Goal: Information Seeking & Learning: Learn about a topic

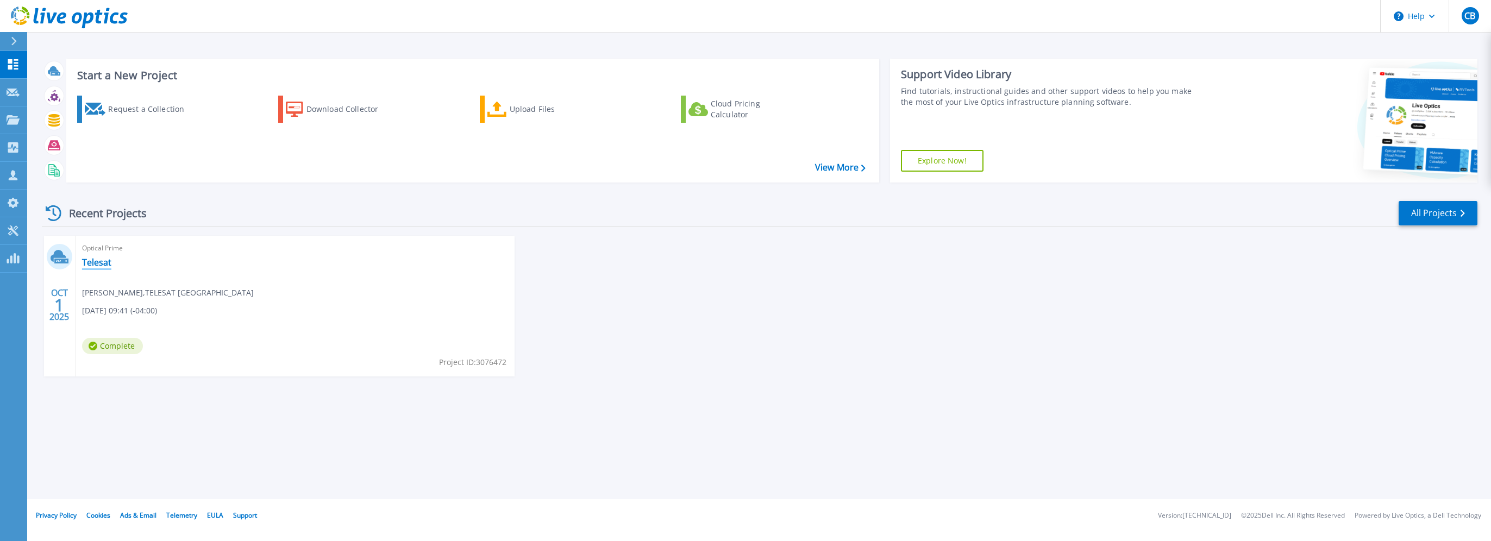
drag, startPoint x: 107, startPoint y: 264, endPoint x: 271, endPoint y: 276, distance: 164.6
click at [107, 264] on link "Telesat" at bounding box center [96, 262] width 29 height 11
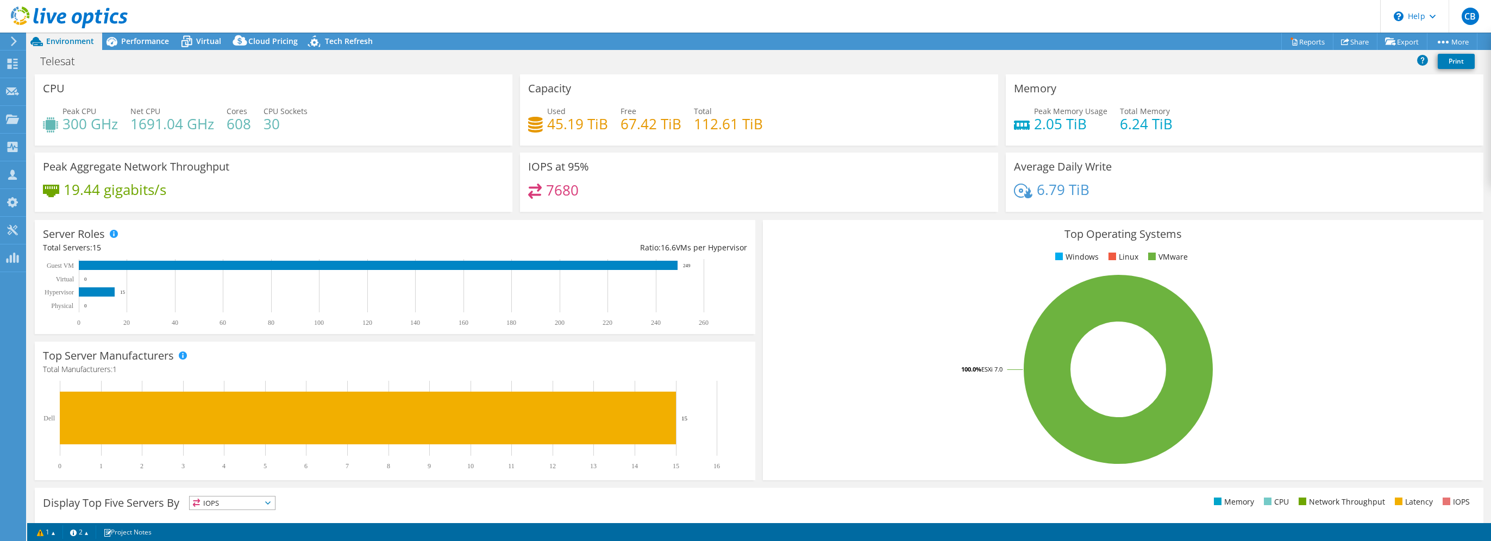
select select "USD"
click at [156, 42] on span "Performance" at bounding box center [145, 41] width 48 height 10
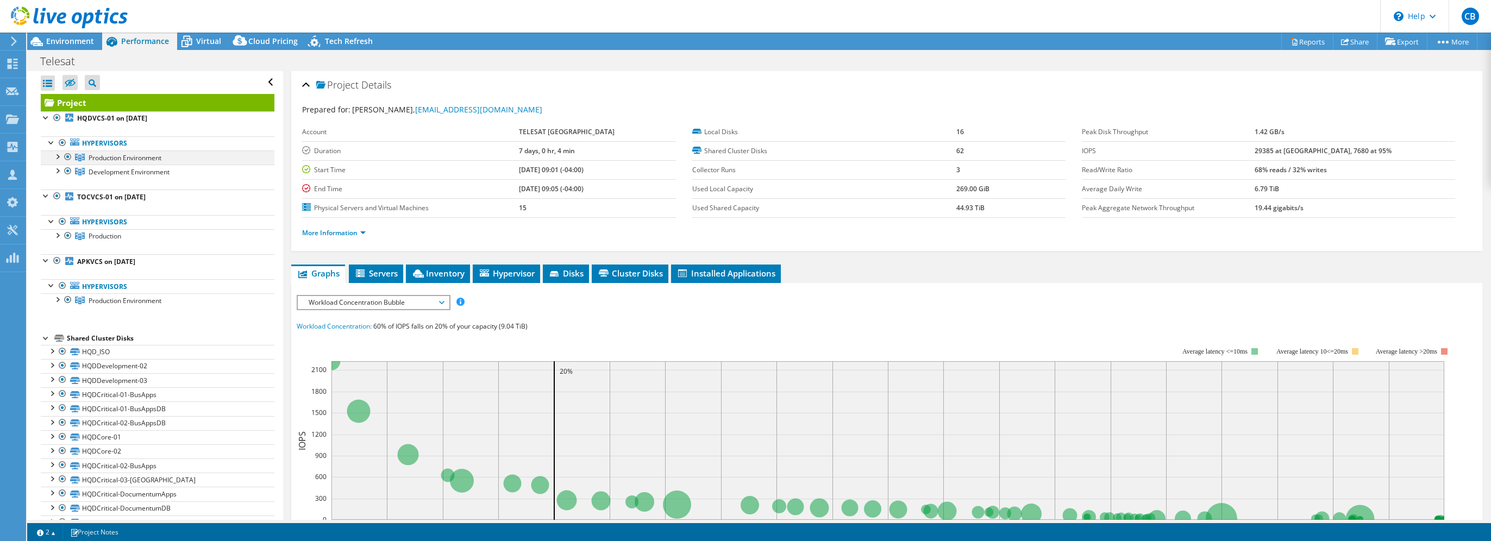
click at [59, 157] on div at bounding box center [57, 156] width 11 height 11
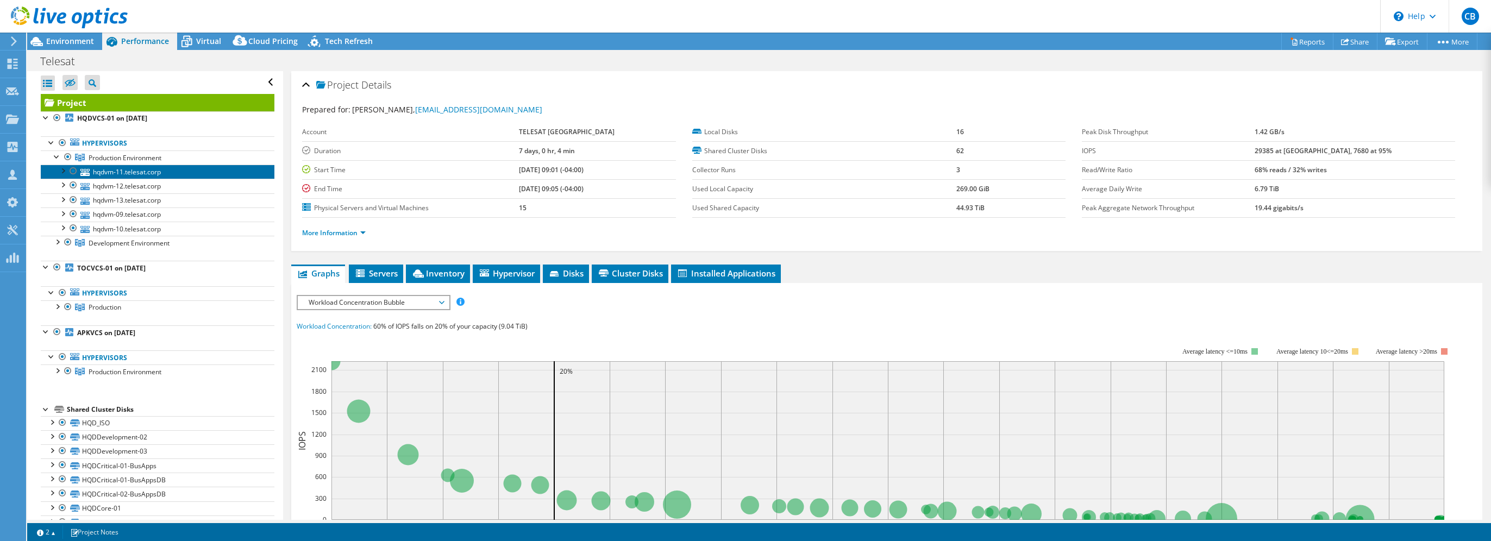
click at [140, 176] on link "hqdvm-11.telesat.corp" at bounding box center [158, 172] width 234 height 14
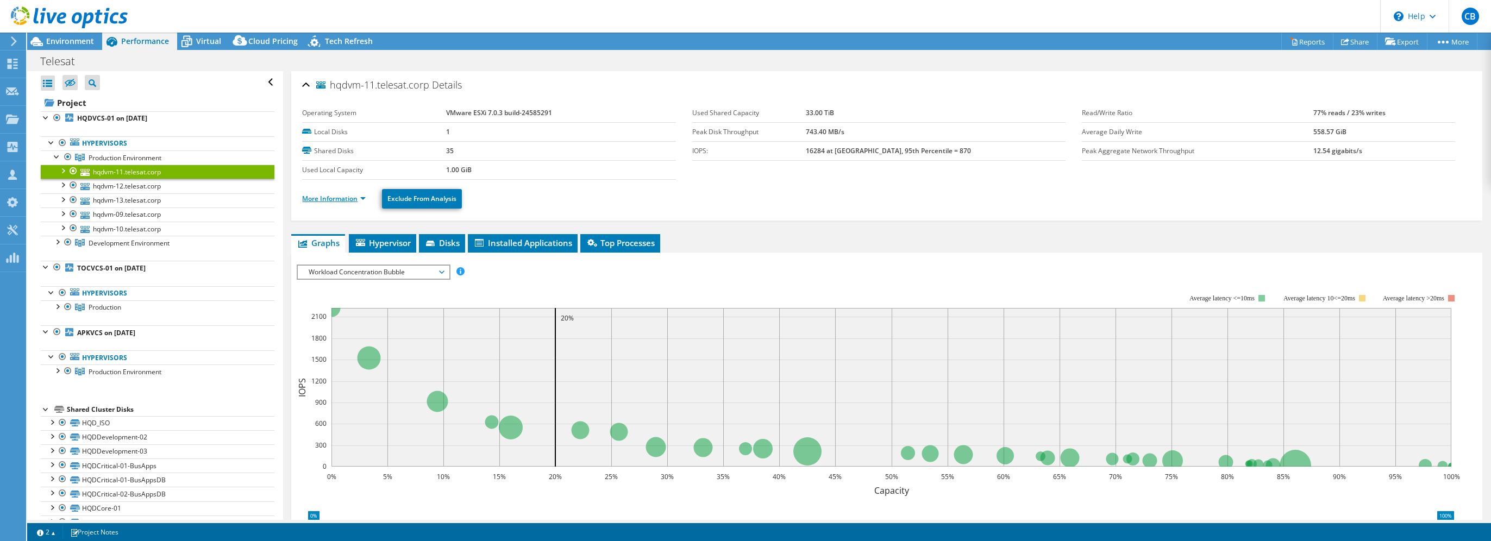
click at [352, 196] on link "More Information" at bounding box center [334, 198] width 64 height 9
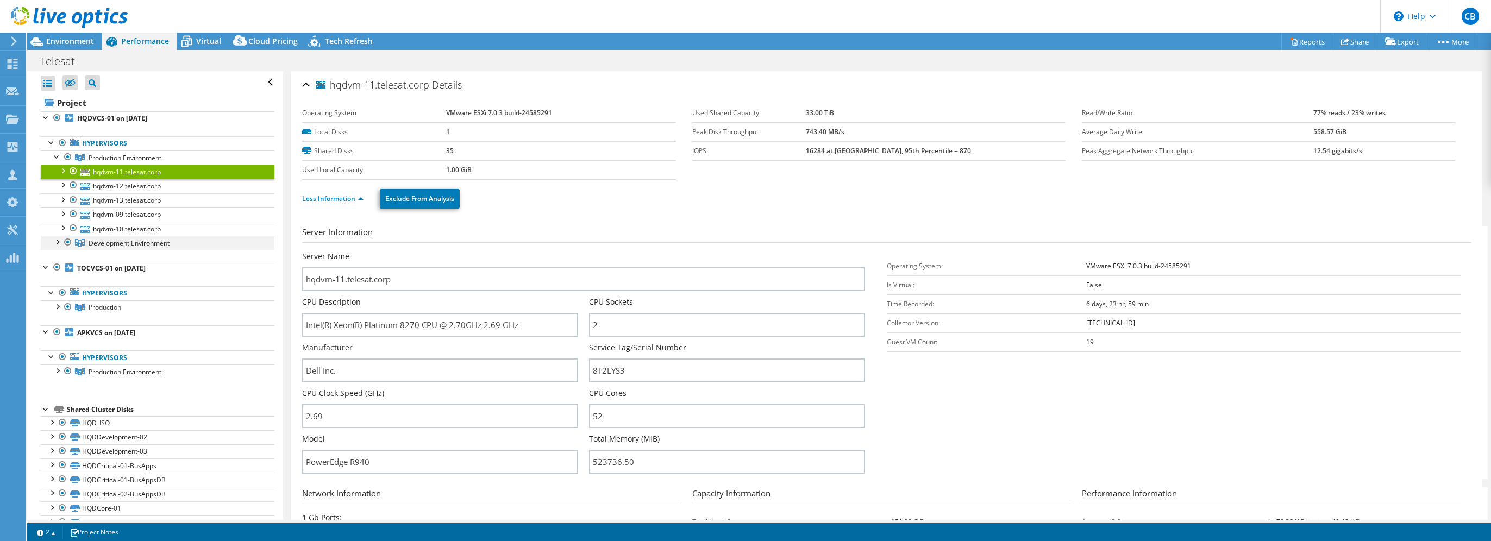
click at [55, 241] on div at bounding box center [57, 241] width 11 height 11
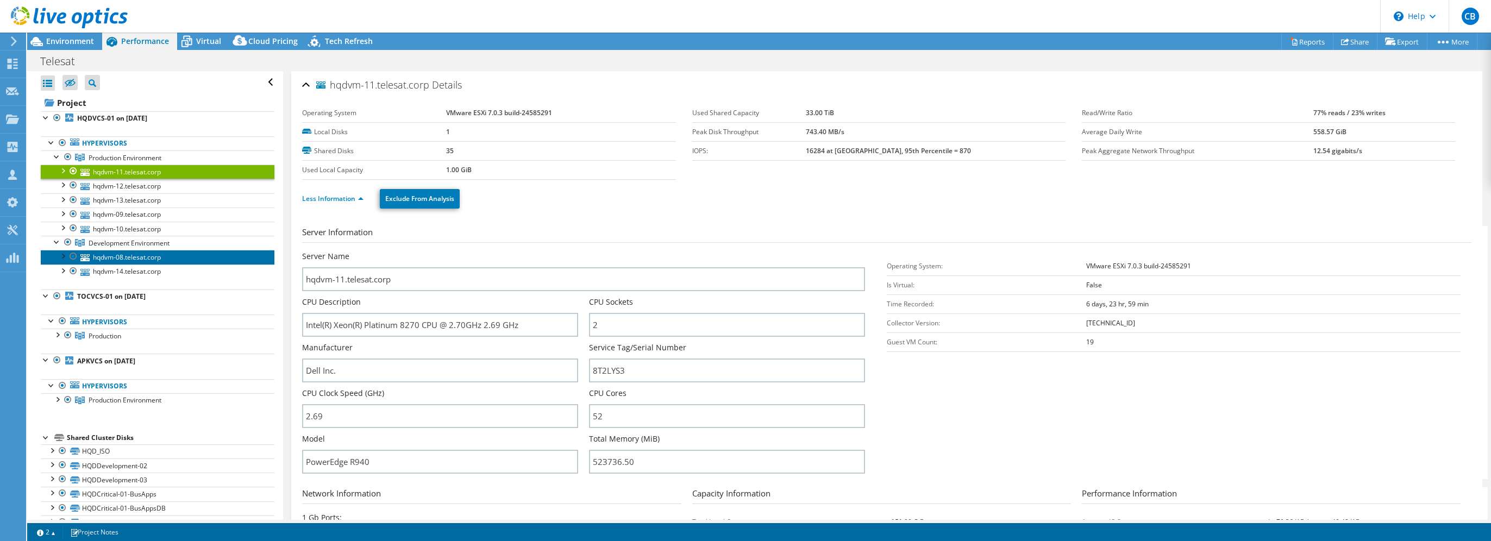
click at [164, 259] on link "hqdvm-08.telesat.corp" at bounding box center [158, 257] width 234 height 14
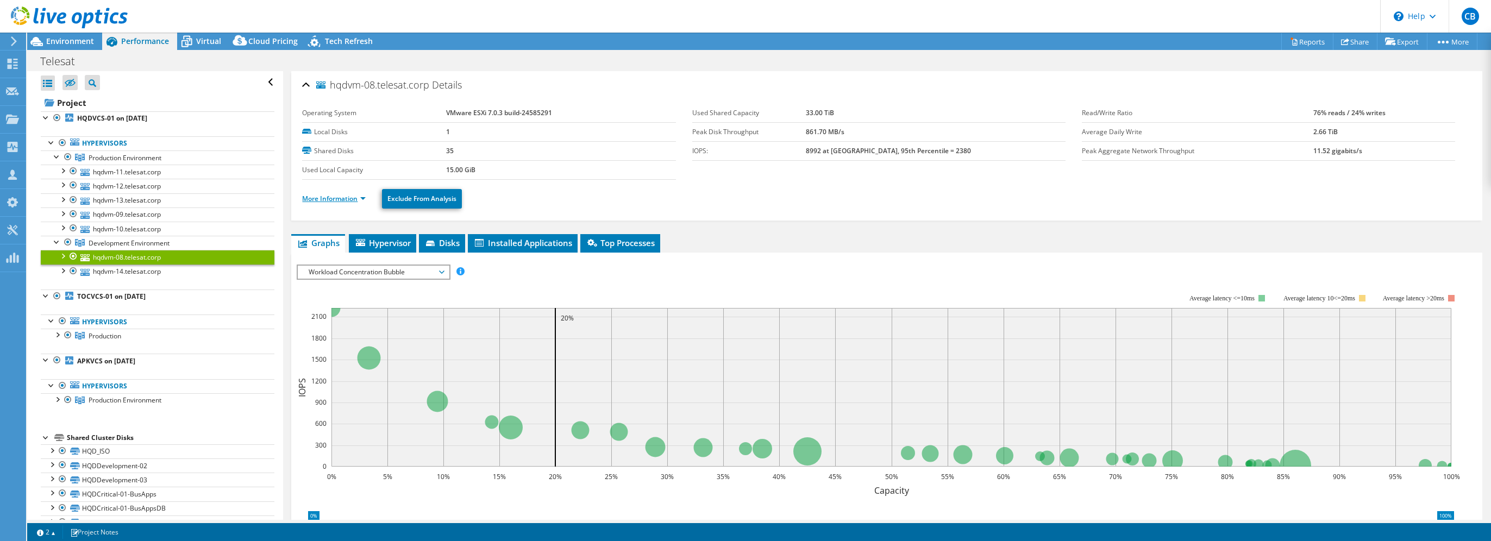
click at [341, 198] on link "More Information" at bounding box center [334, 198] width 64 height 9
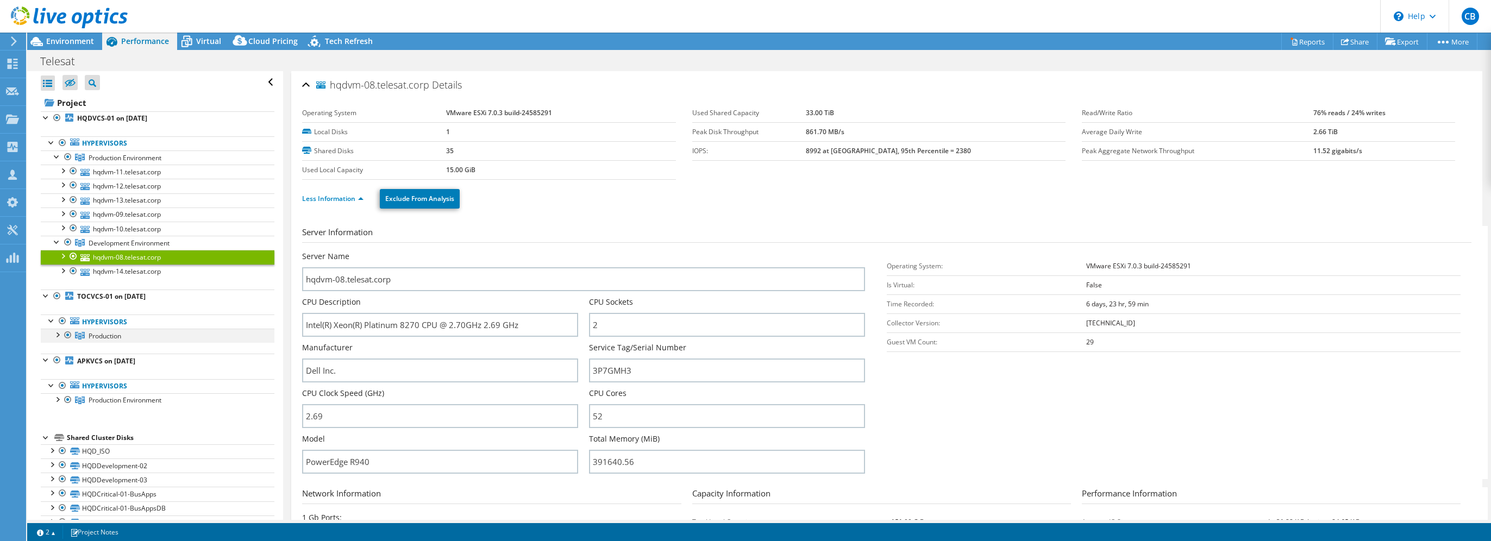
click at [58, 335] on div at bounding box center [57, 334] width 11 height 11
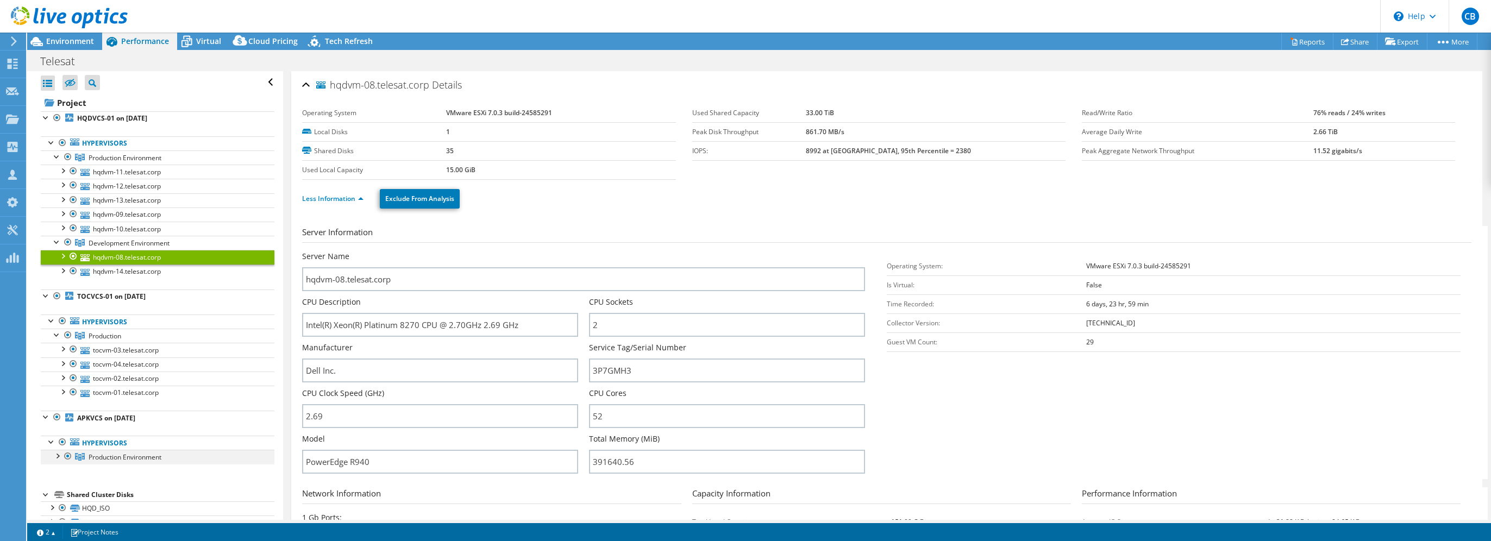
click at [59, 454] on div at bounding box center [57, 455] width 11 height 11
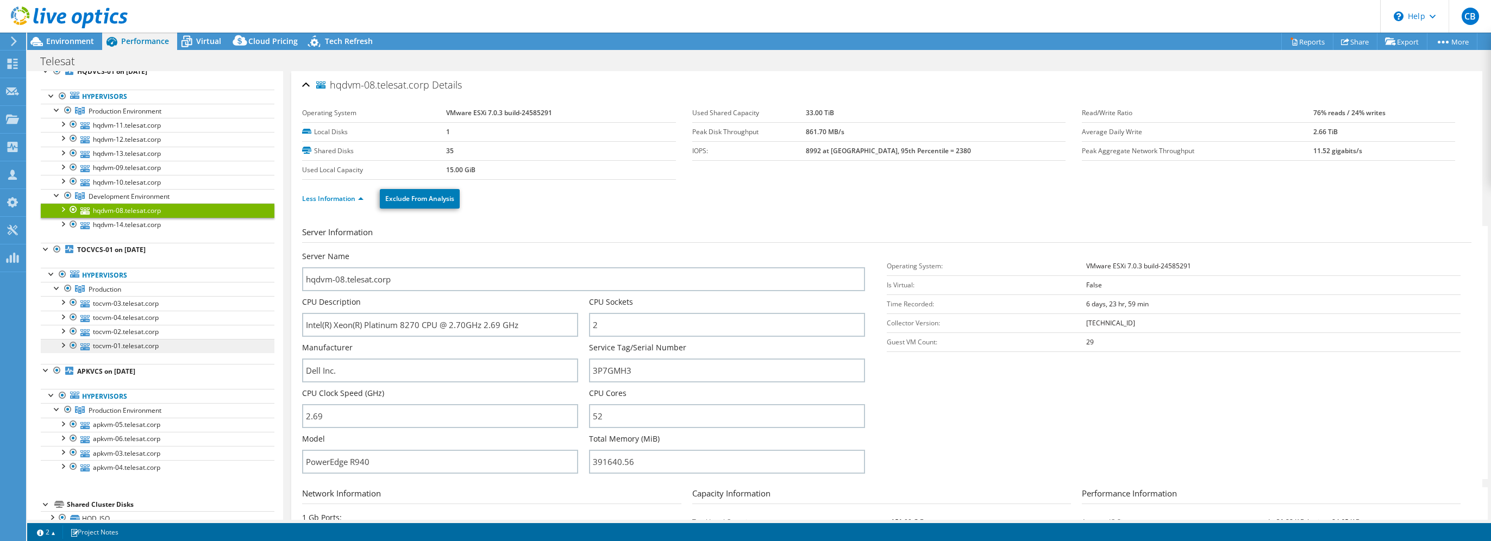
scroll to position [54, 0]
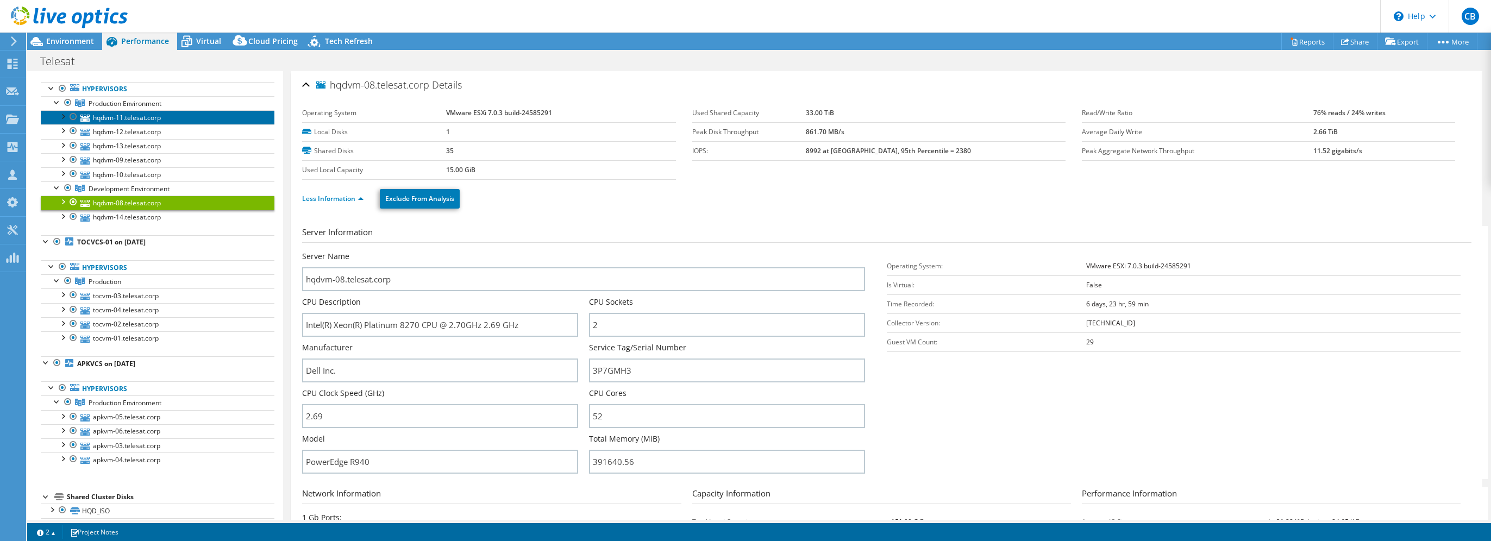
click at [131, 115] on link "hqdvm-11.telesat.corp" at bounding box center [158, 117] width 234 height 14
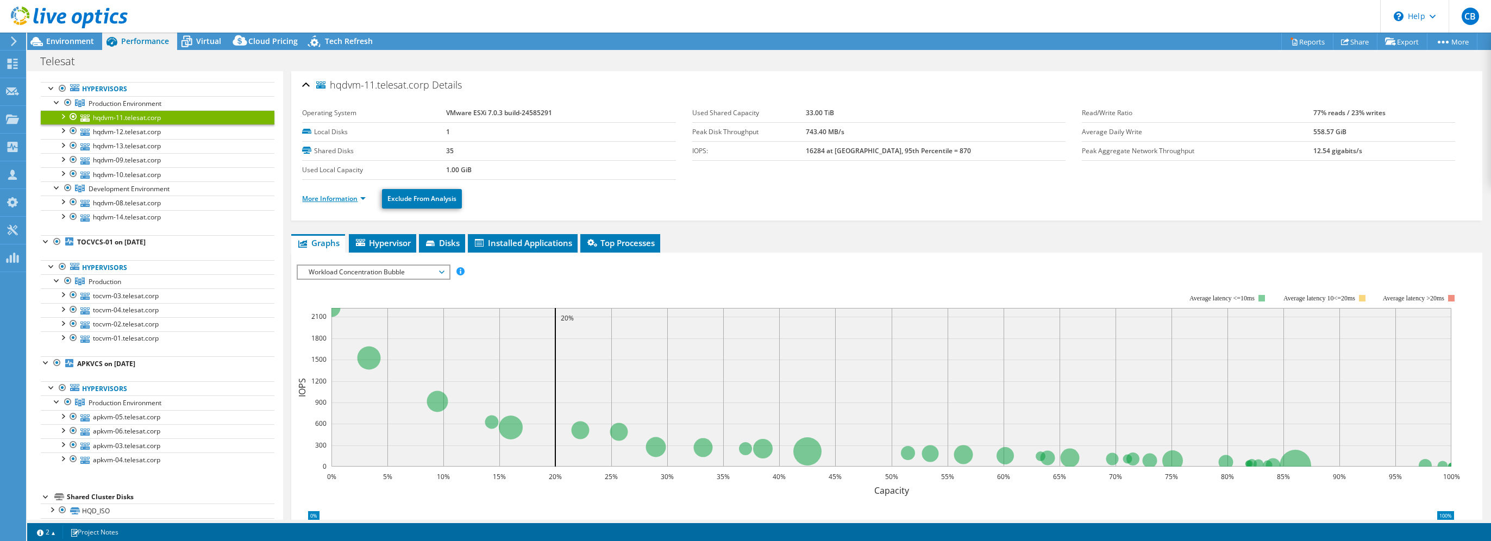
click at [344, 196] on link "More Information" at bounding box center [334, 198] width 64 height 9
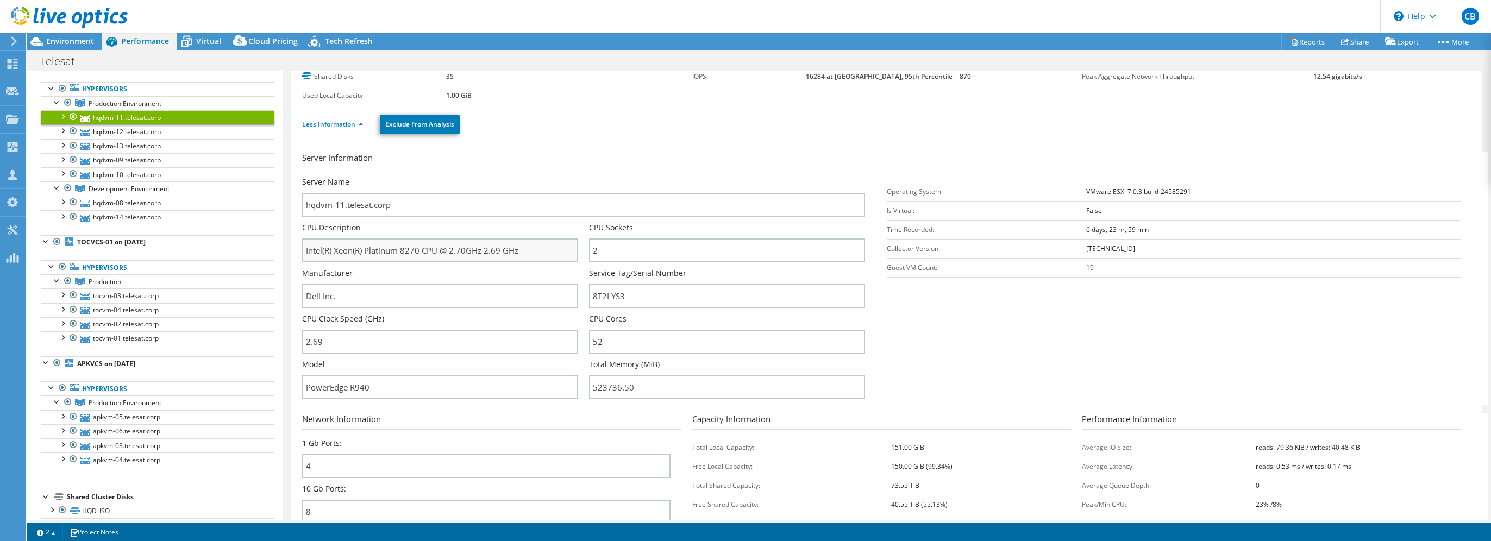
scroll to position [109, 0]
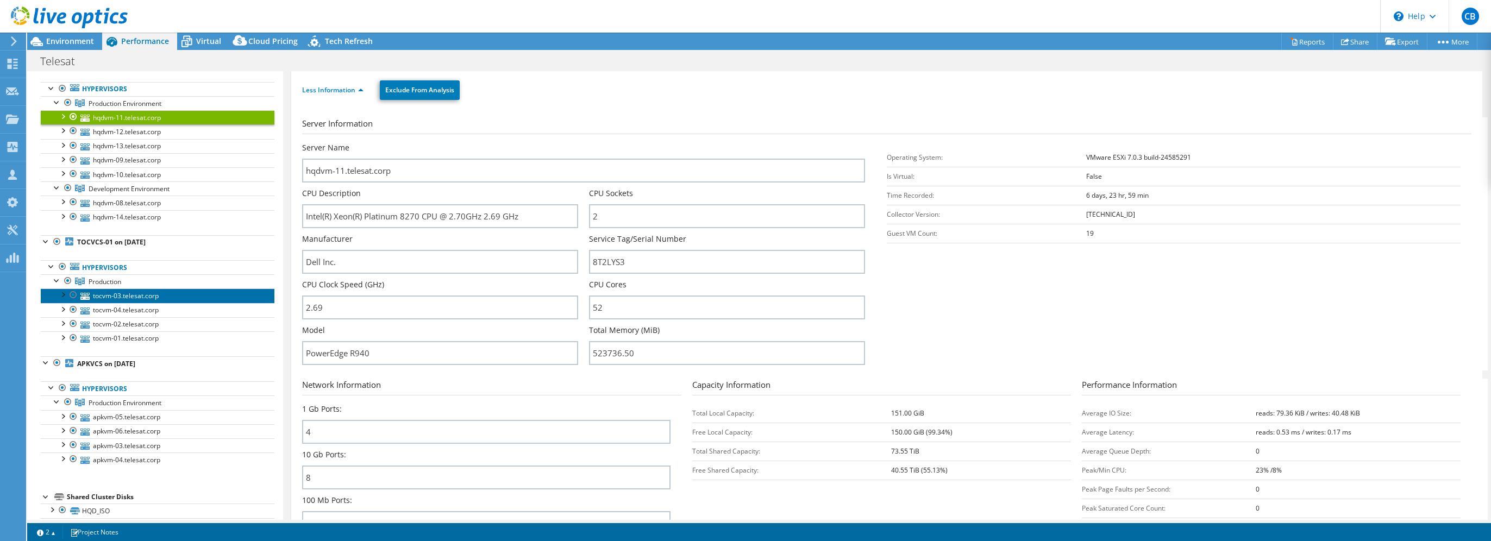
click at [167, 295] on link "tocvm-03.telesat.corp" at bounding box center [158, 296] width 234 height 14
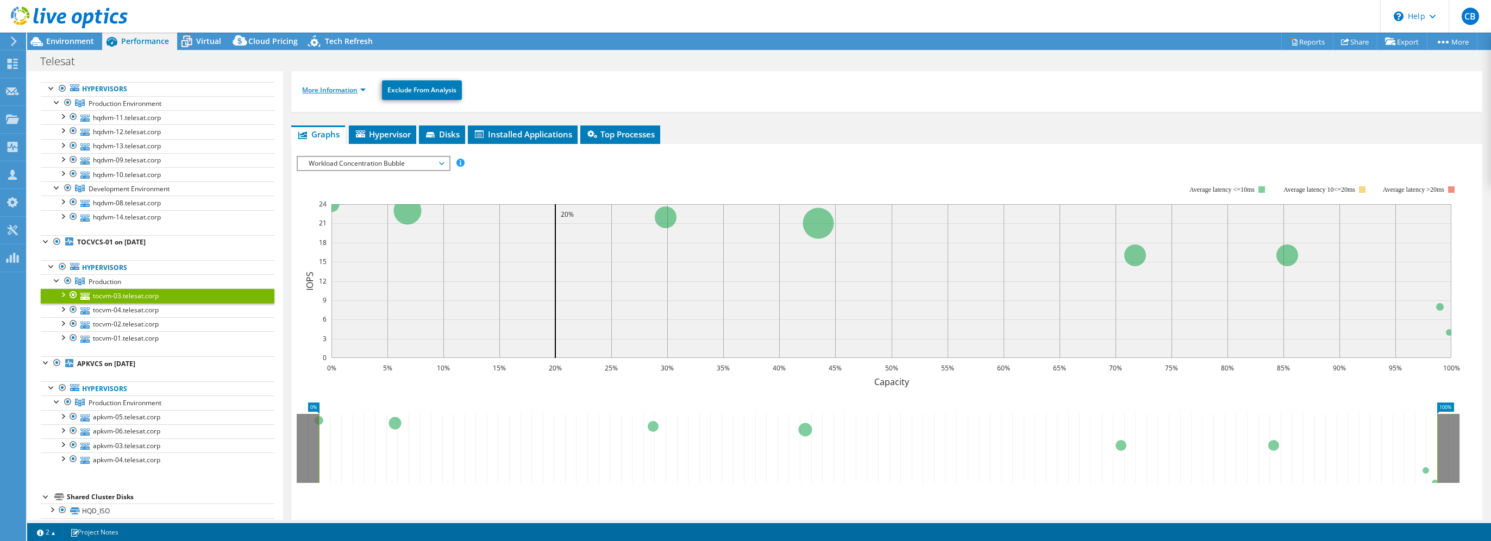
click at [342, 85] on link "More Information" at bounding box center [334, 89] width 64 height 9
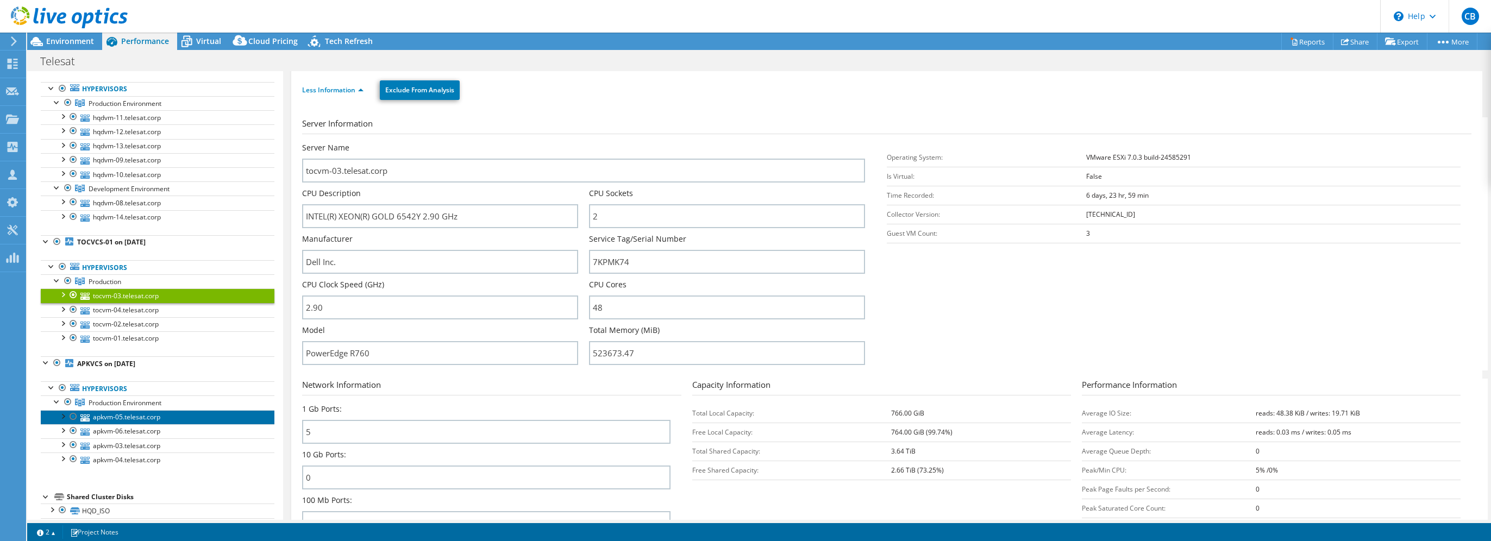
drag, startPoint x: 106, startPoint y: 415, endPoint x: 277, endPoint y: 451, distance: 174.4
click at [106, 415] on link "apkvm-05.telesat.corp" at bounding box center [158, 417] width 234 height 14
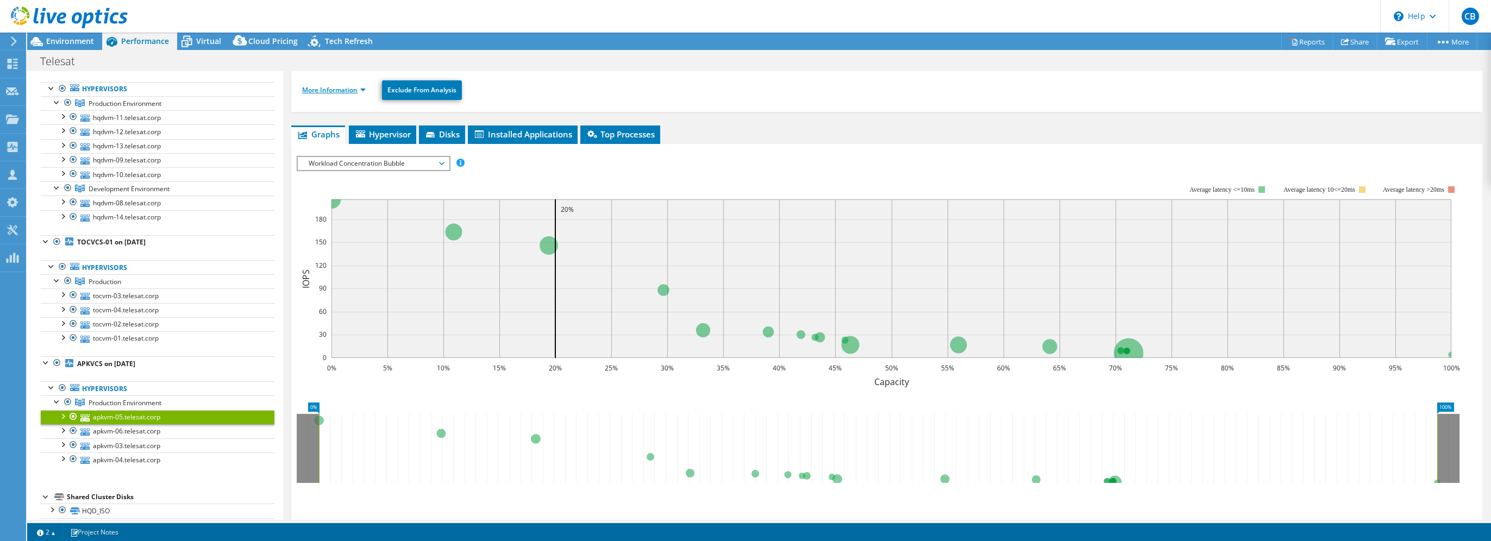
click at [351, 86] on link "More Information" at bounding box center [334, 89] width 64 height 9
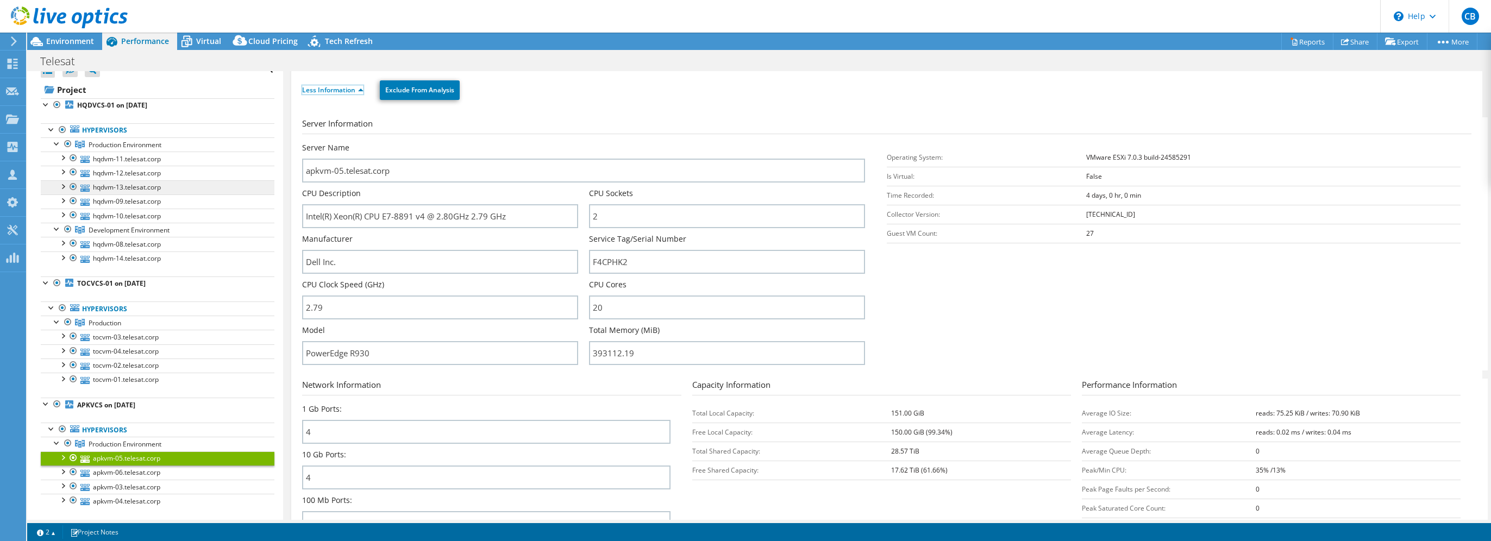
scroll to position [0, 0]
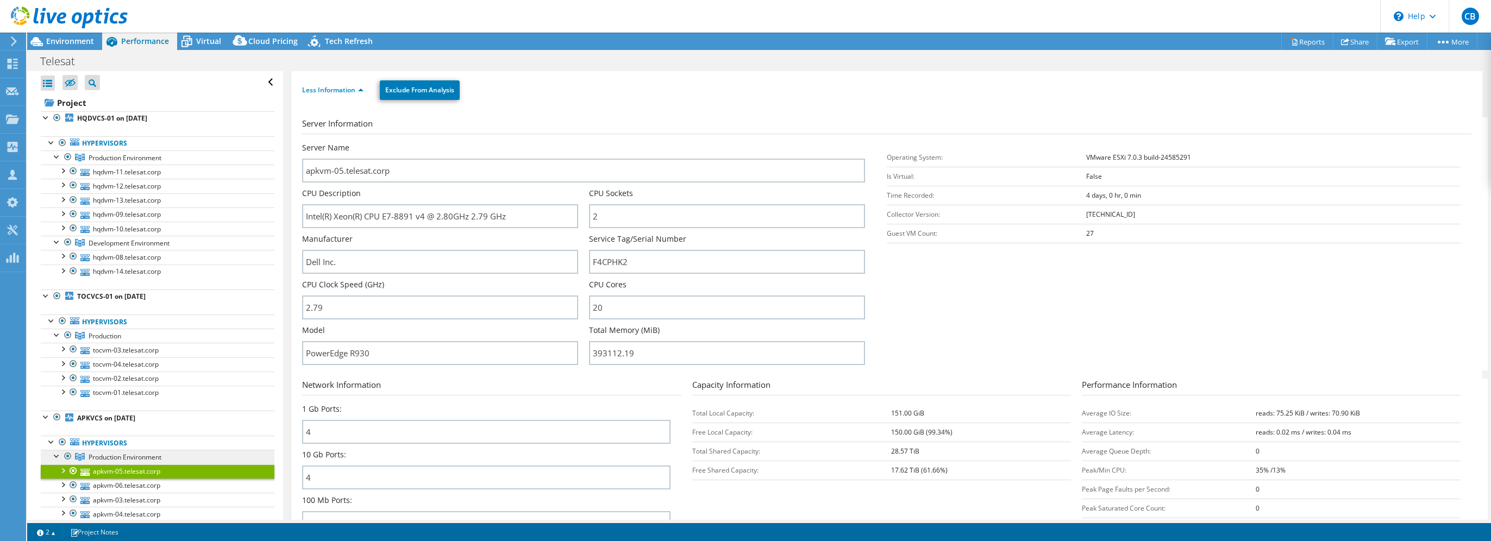
click at [157, 459] on span "Production Environment" at bounding box center [125, 457] width 73 height 9
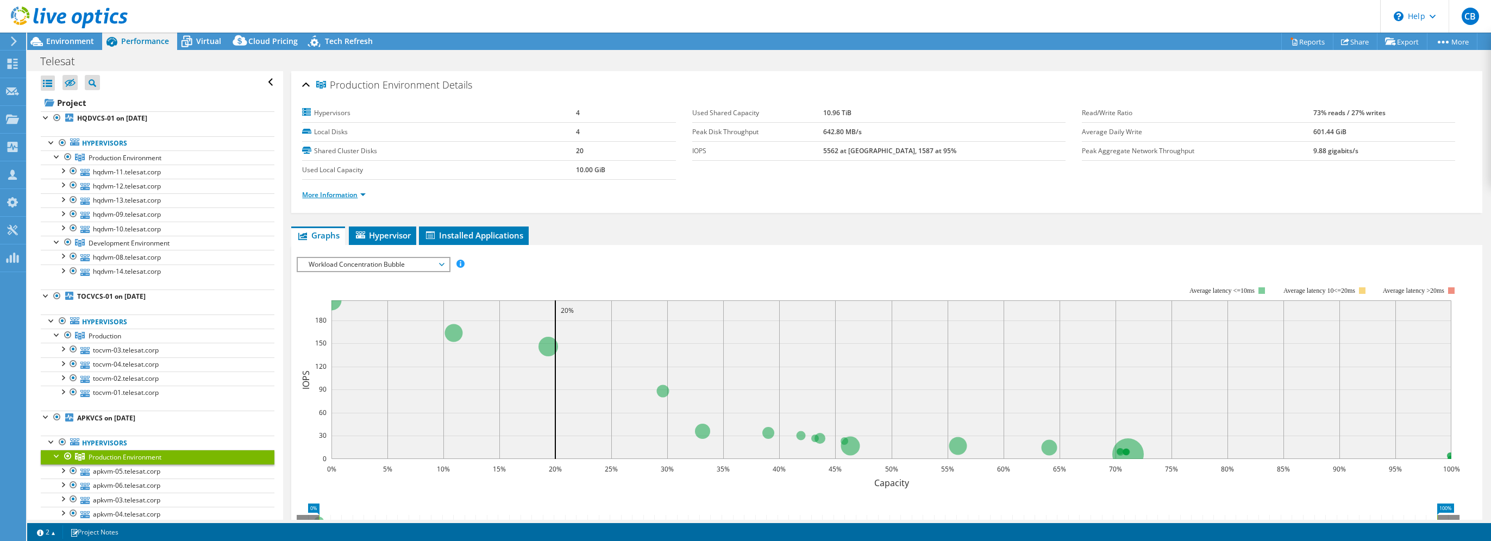
click at [348, 196] on link "More Information" at bounding box center [334, 194] width 64 height 9
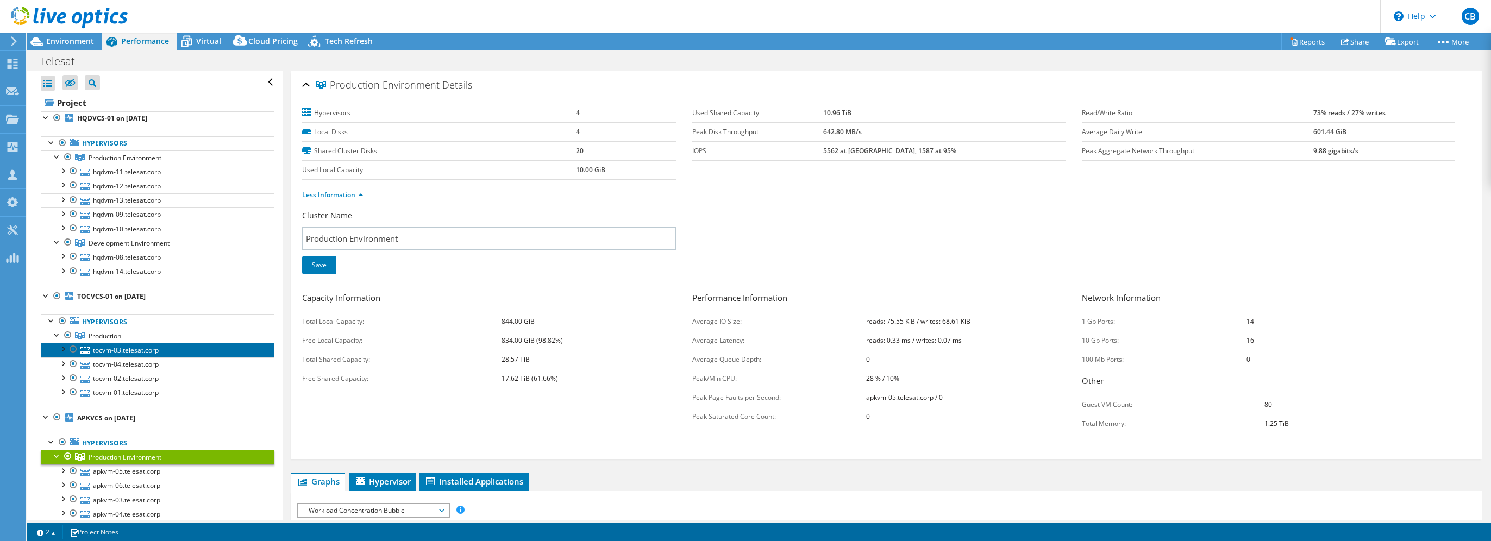
click at [136, 348] on link "tocvm-03.telesat.corp" at bounding box center [158, 350] width 234 height 14
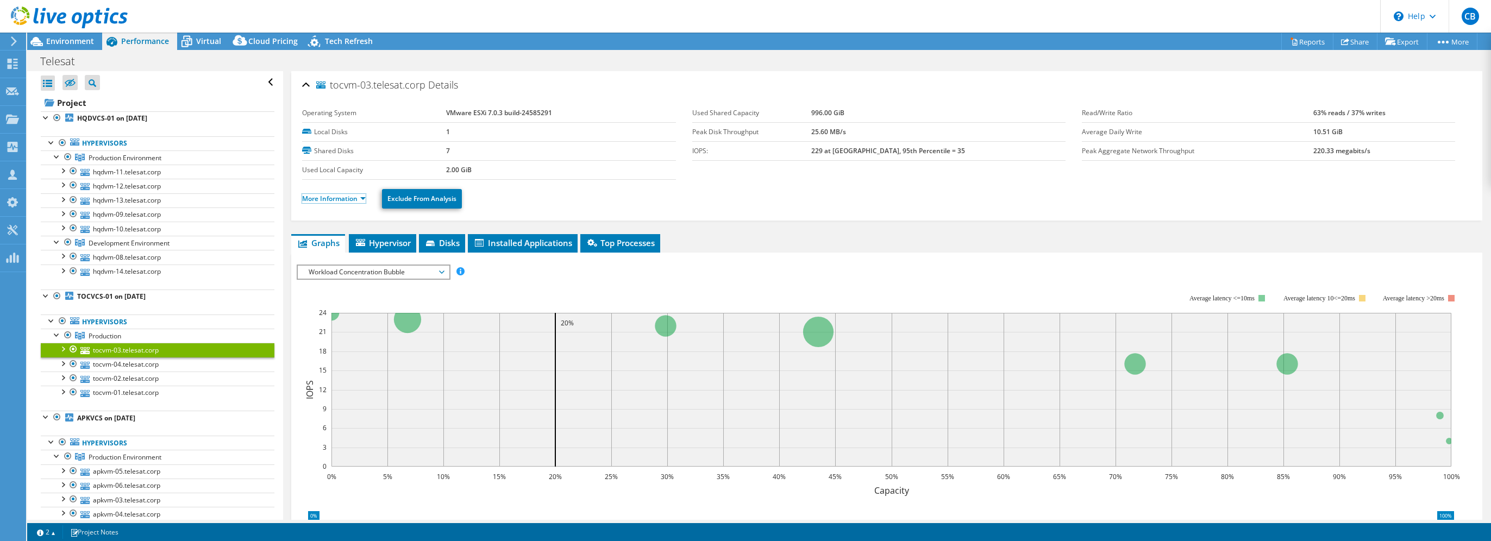
drag, startPoint x: 337, startPoint y: 198, endPoint x: 352, endPoint y: 201, distance: 15.6
click at [337, 198] on link "More Information" at bounding box center [334, 198] width 64 height 9
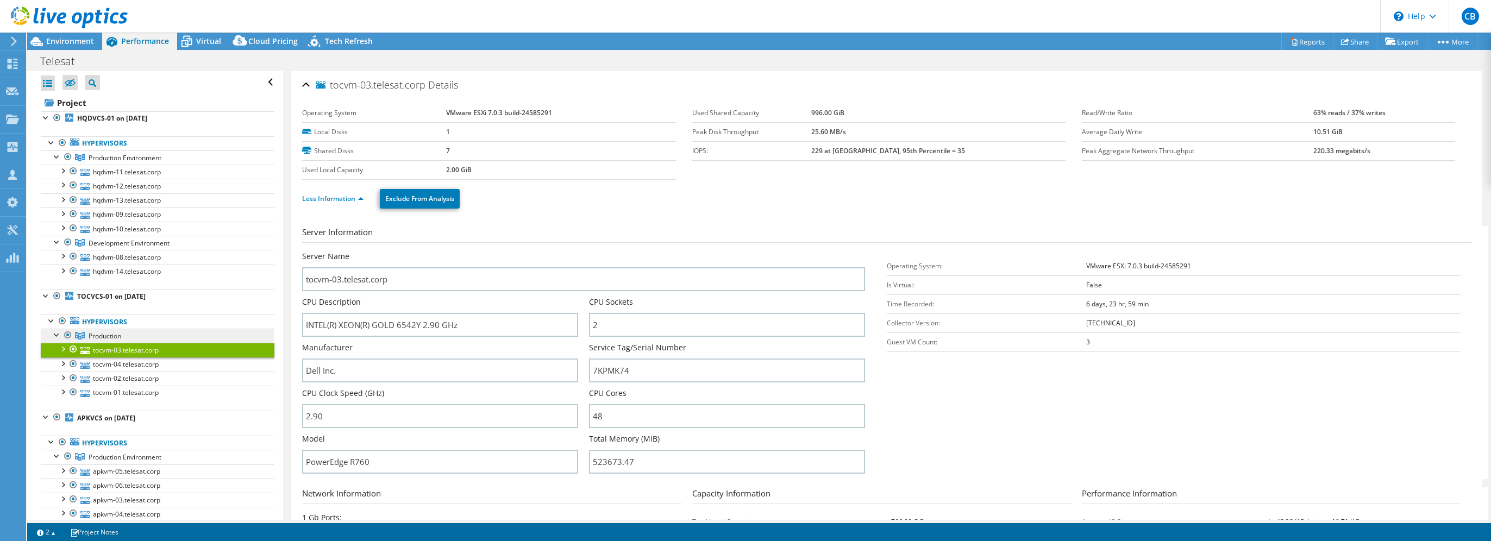
click at [178, 337] on link "Production" at bounding box center [158, 336] width 234 height 14
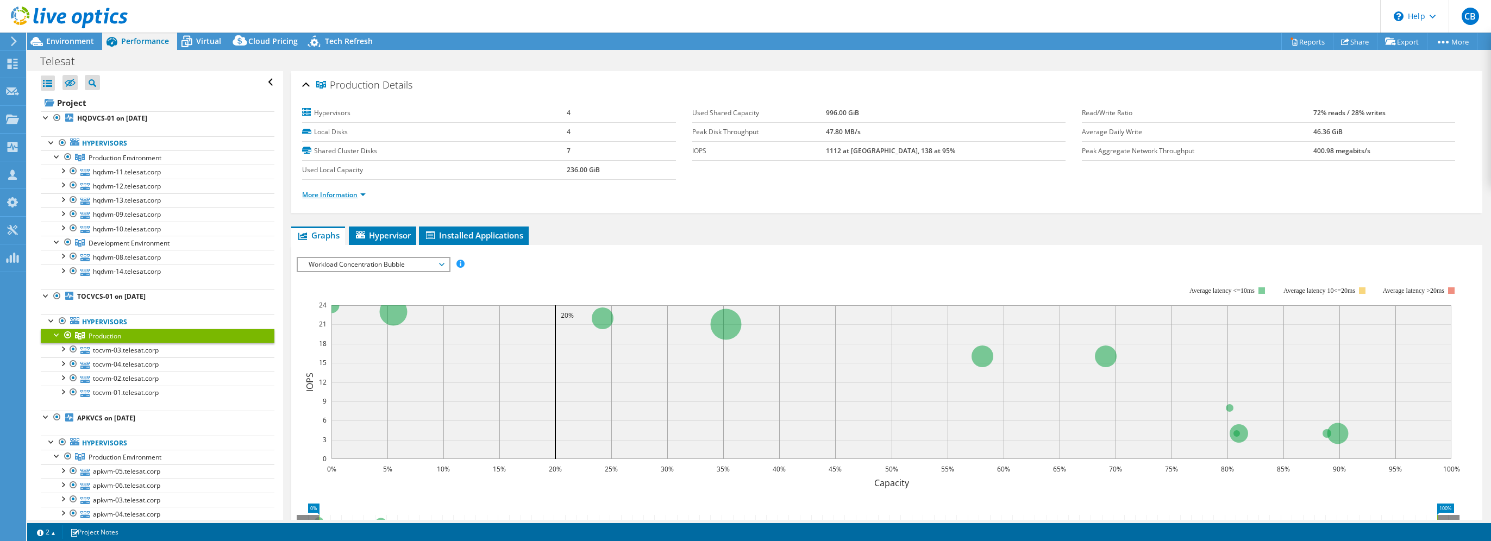
click at [345, 192] on link "More Information" at bounding box center [334, 194] width 64 height 9
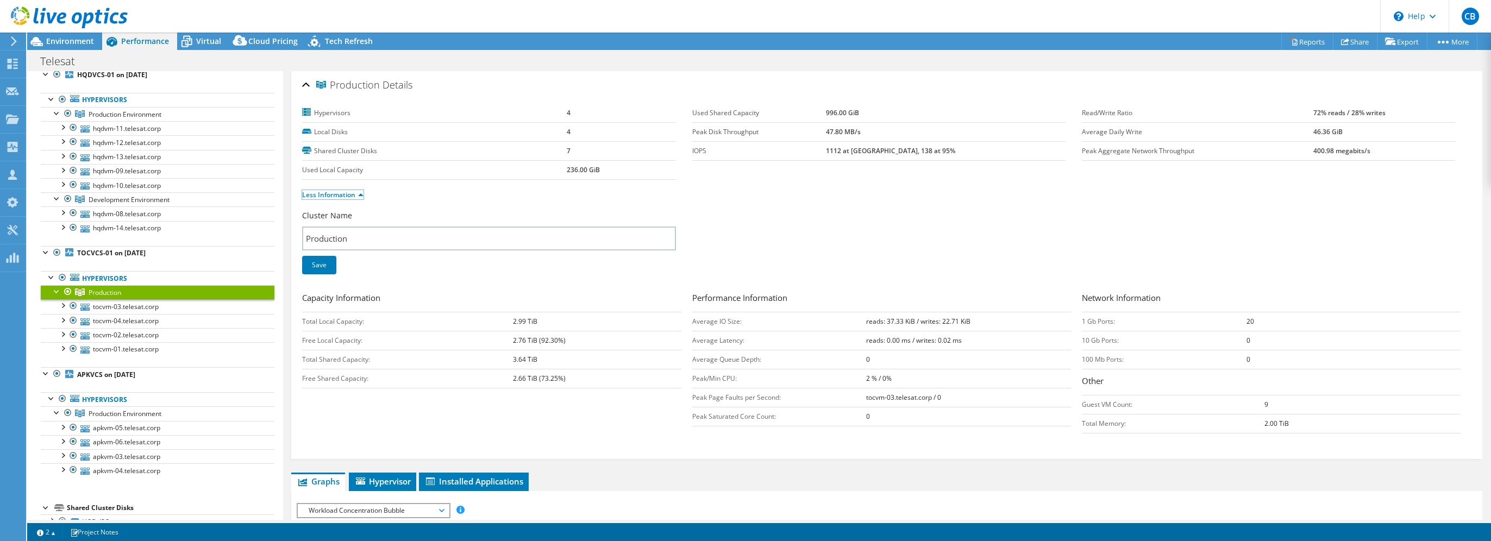
scroll to position [54, 0]
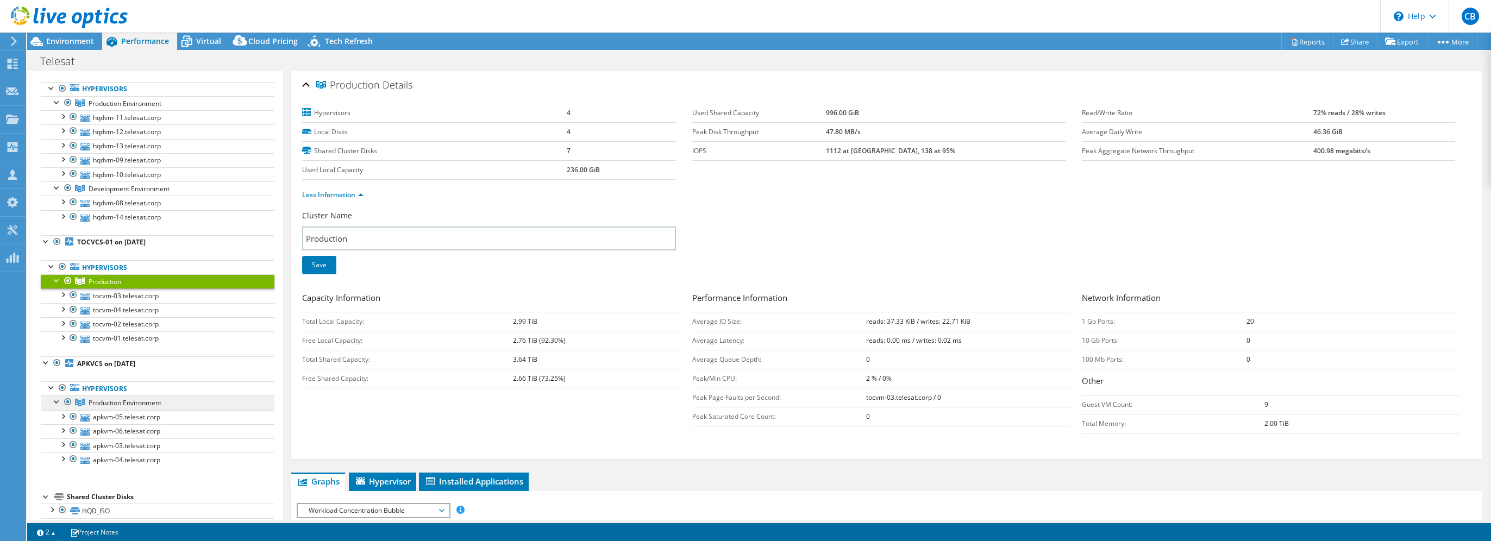
click at [157, 401] on span "Production Environment" at bounding box center [125, 402] width 73 height 9
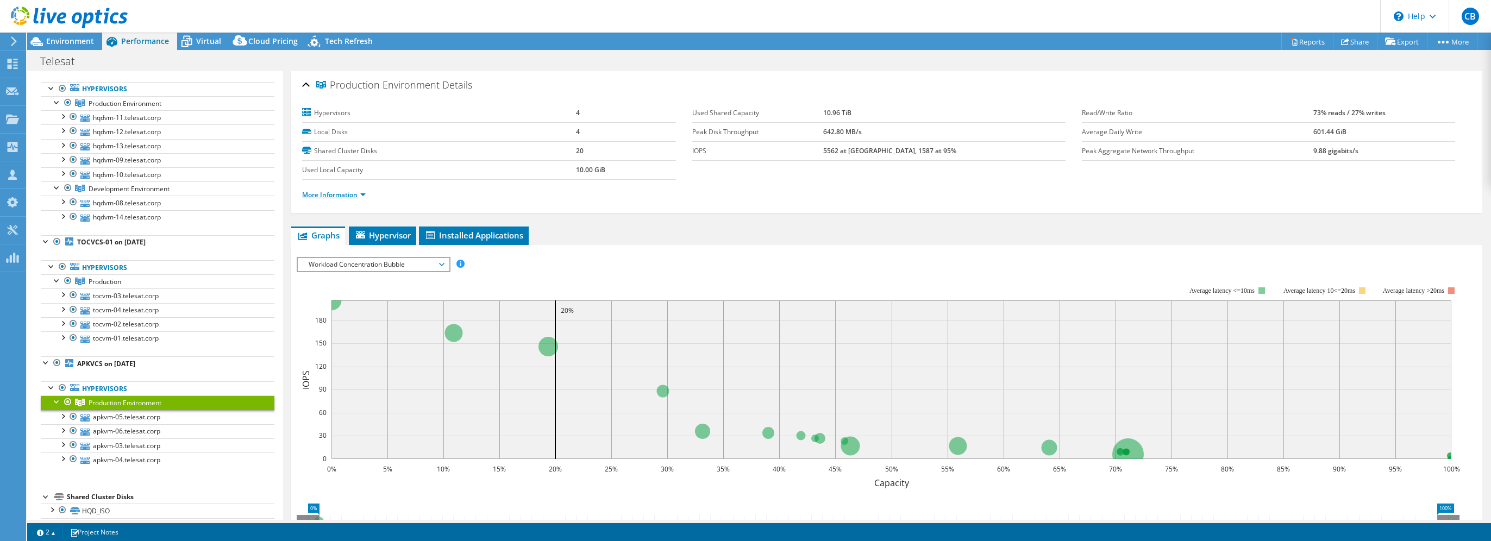
click at [341, 190] on link "More Information" at bounding box center [334, 194] width 64 height 9
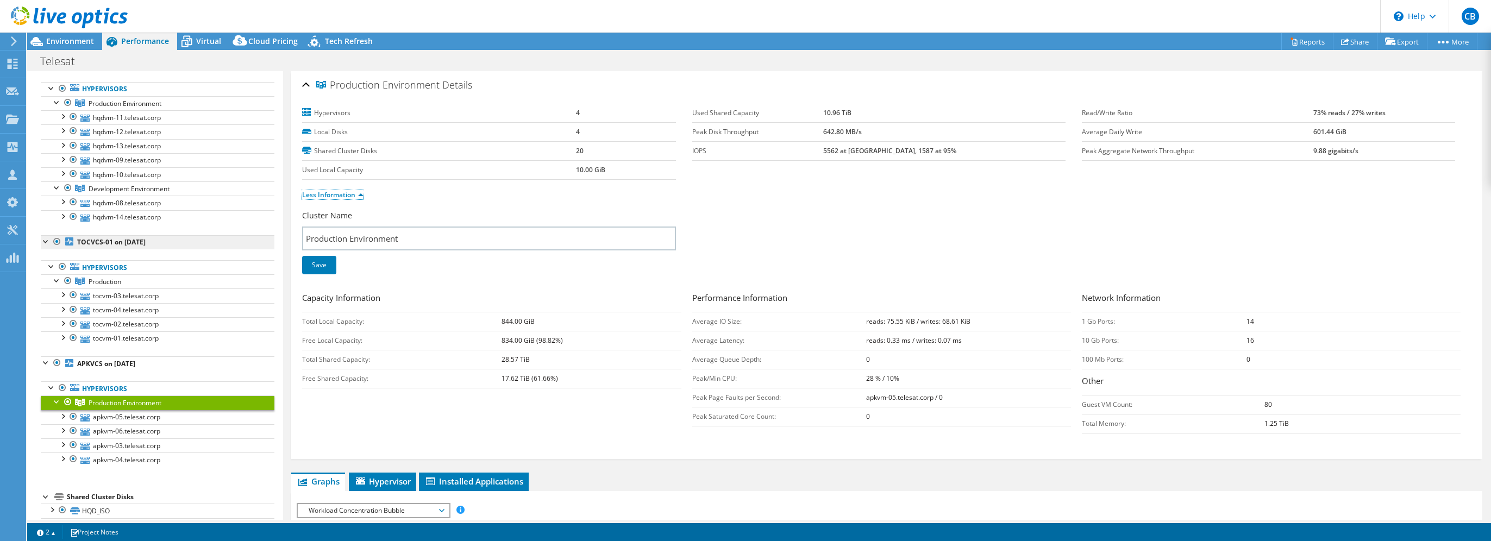
scroll to position [0, 0]
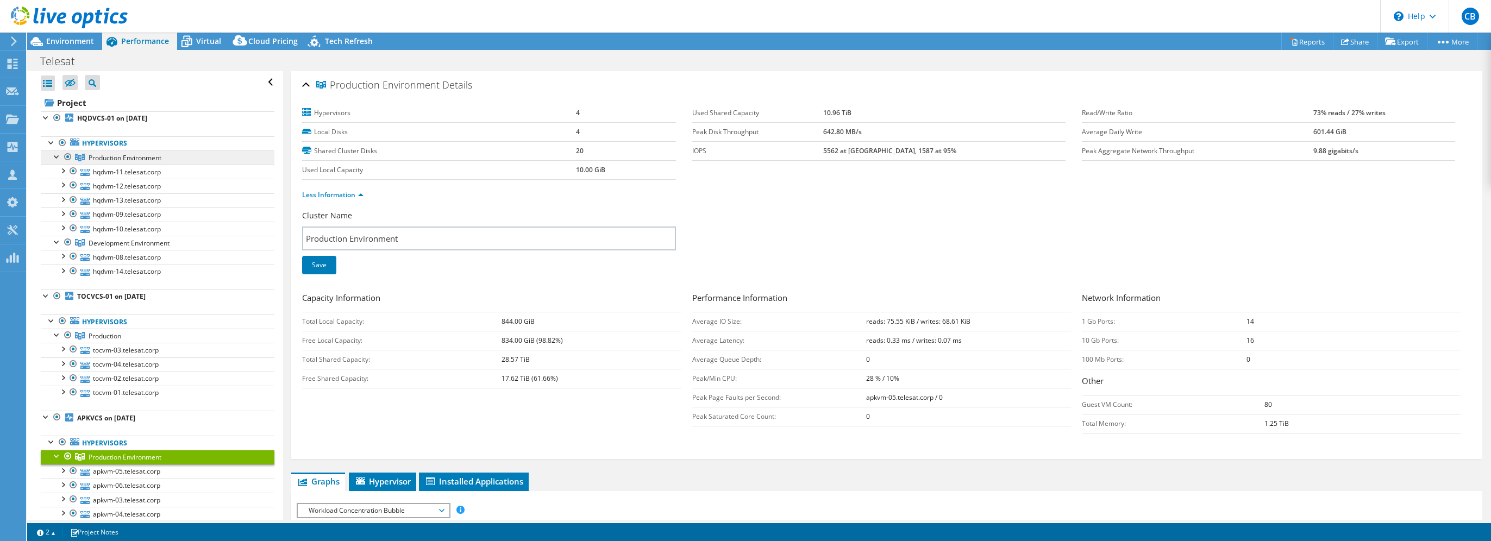
click at [117, 161] on link "Production Environment" at bounding box center [158, 158] width 234 height 14
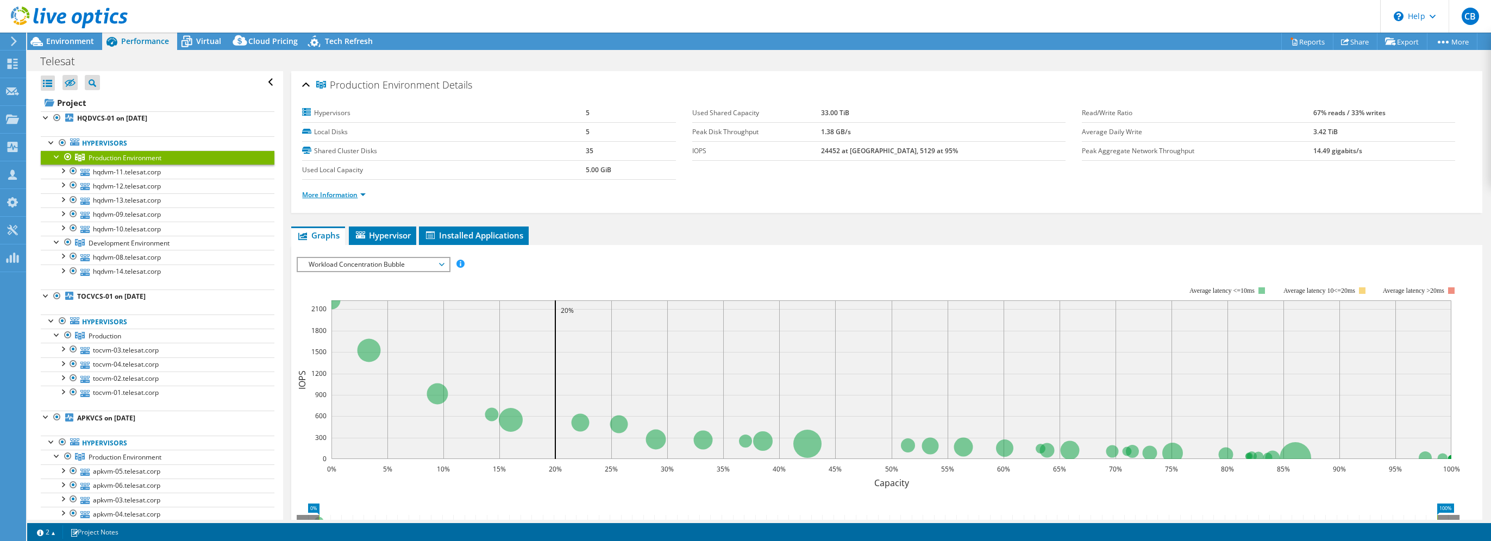
click at [350, 193] on link "More Information" at bounding box center [334, 194] width 64 height 9
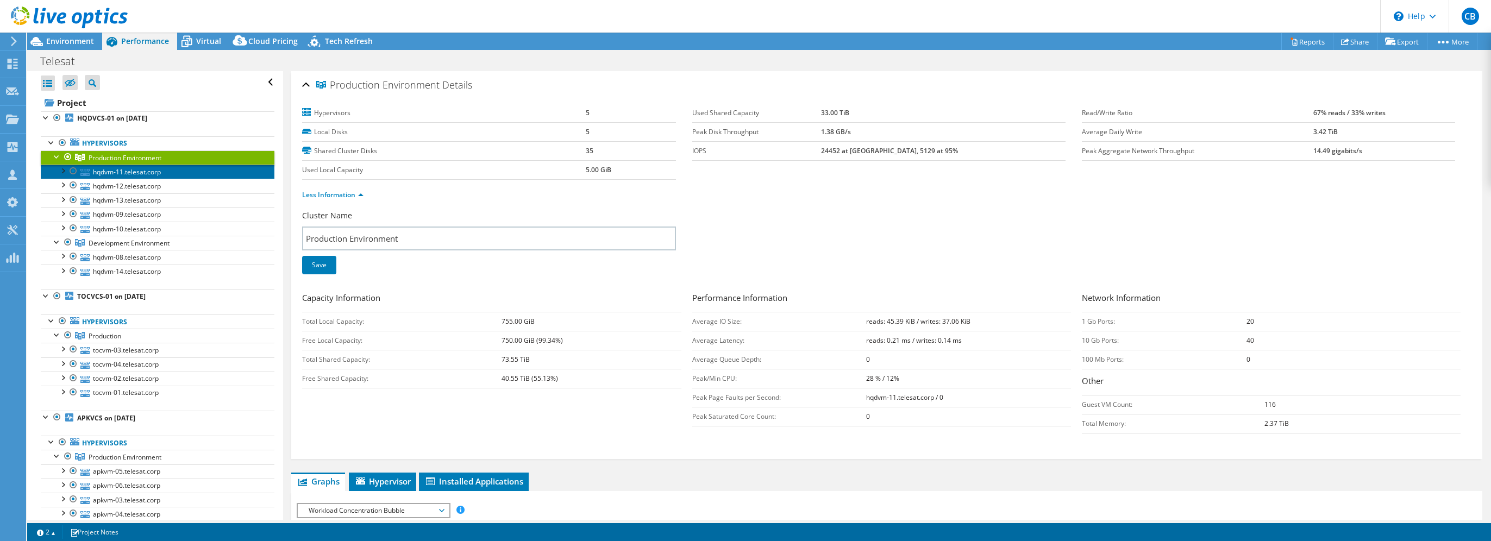
click at [103, 174] on link "hqdvm-11.telesat.corp" at bounding box center [158, 172] width 234 height 14
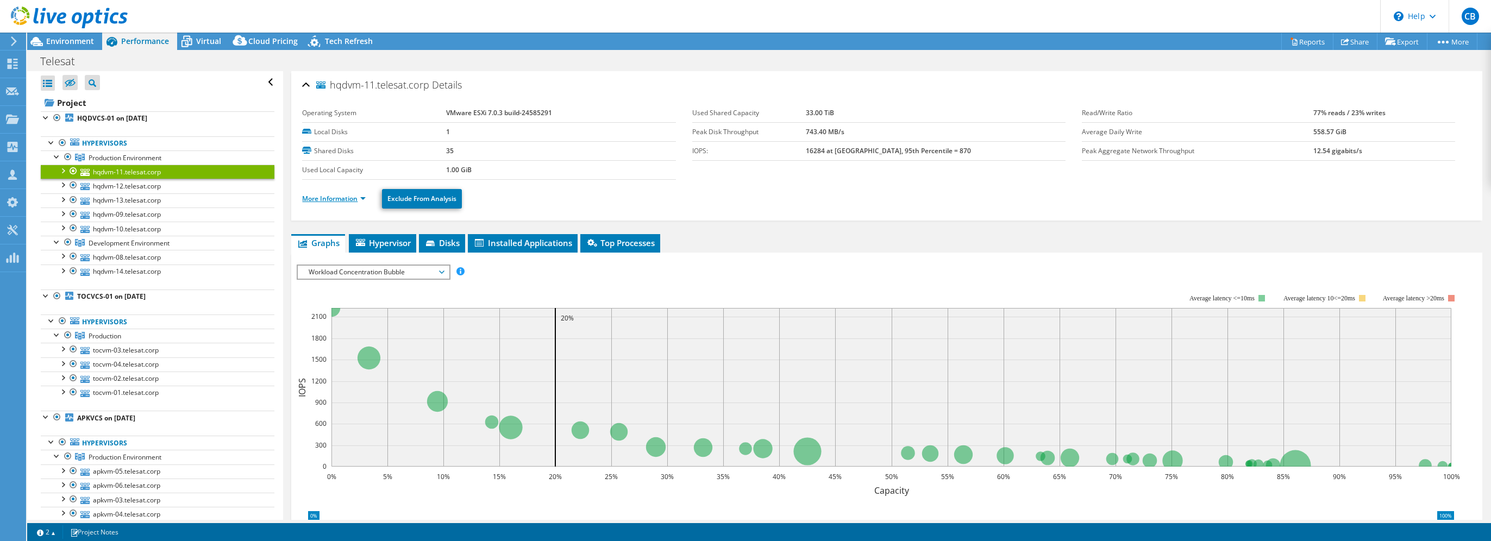
click at [328, 198] on link "More Information" at bounding box center [334, 198] width 64 height 9
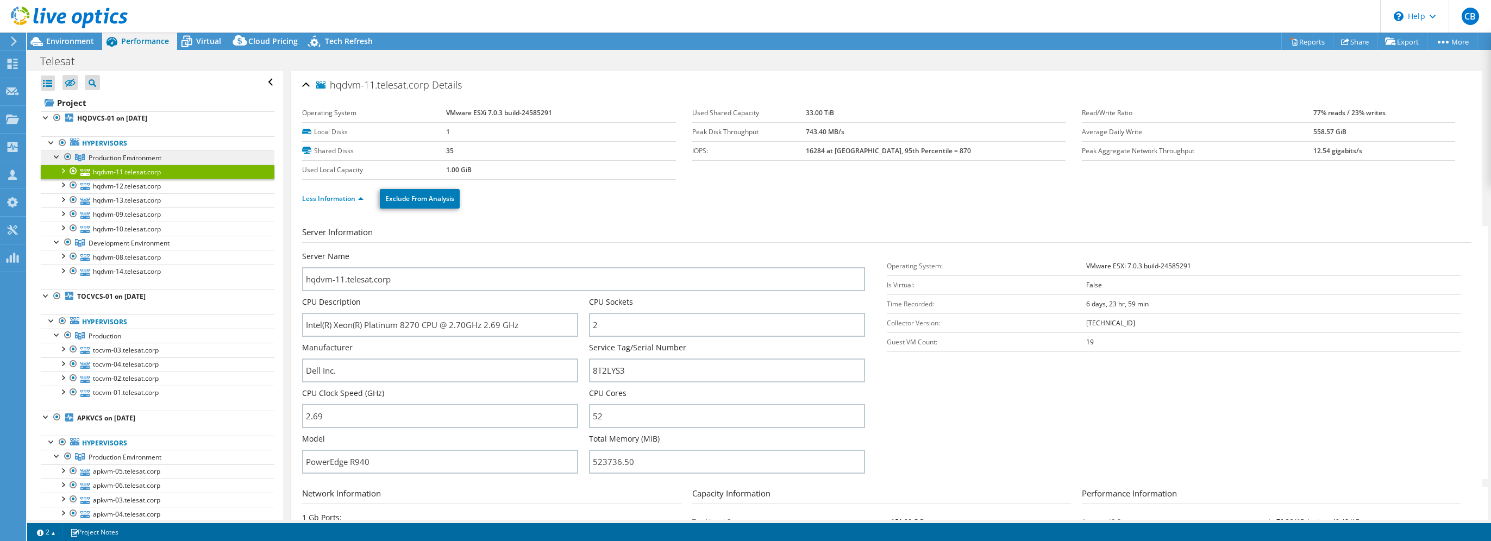
click at [146, 160] on span "Production Environment" at bounding box center [125, 157] width 73 height 9
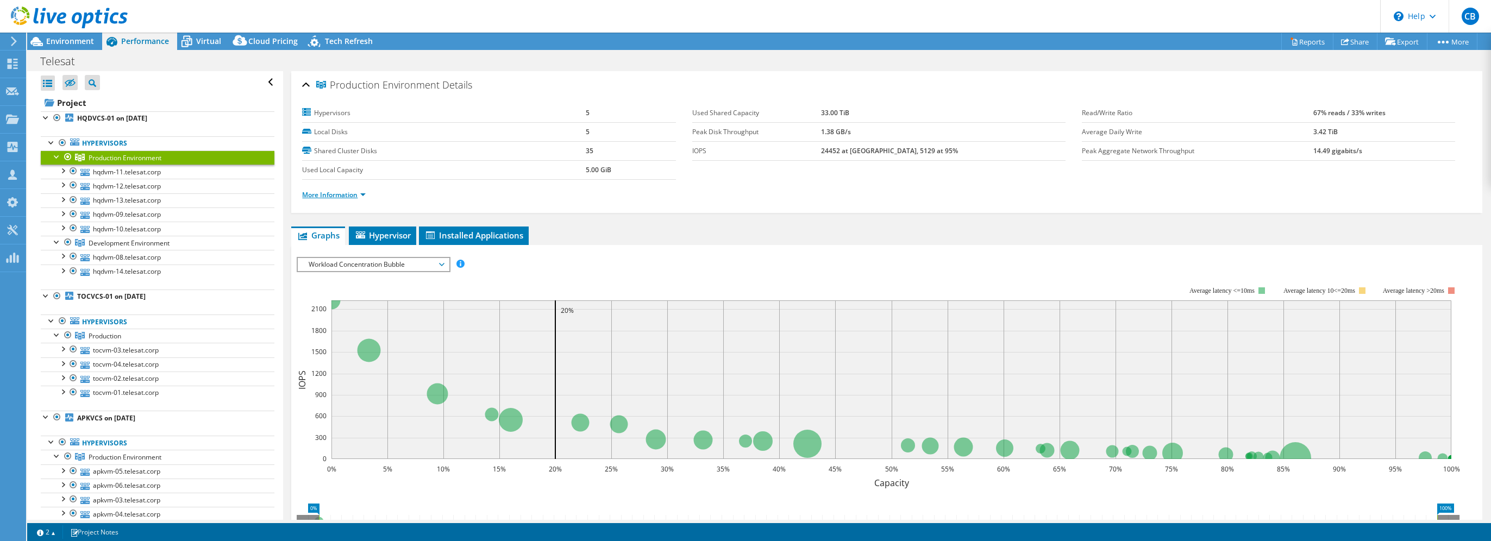
click at [342, 197] on link "More Information" at bounding box center [334, 194] width 64 height 9
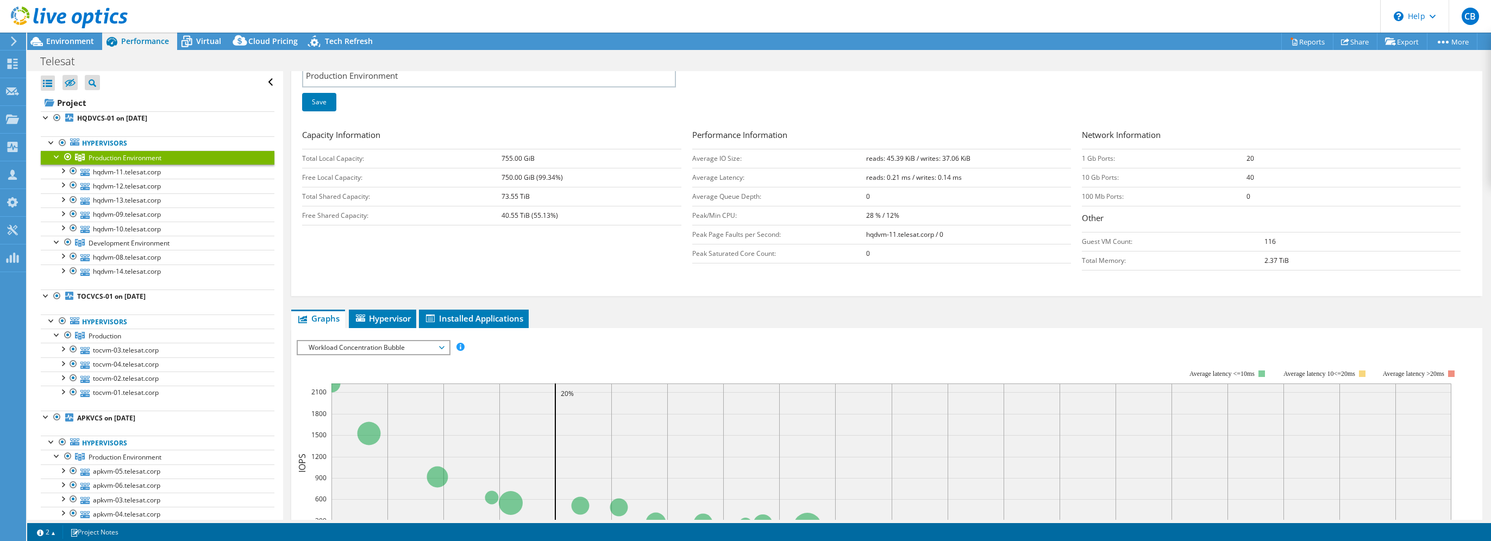
scroll to position [217, 0]
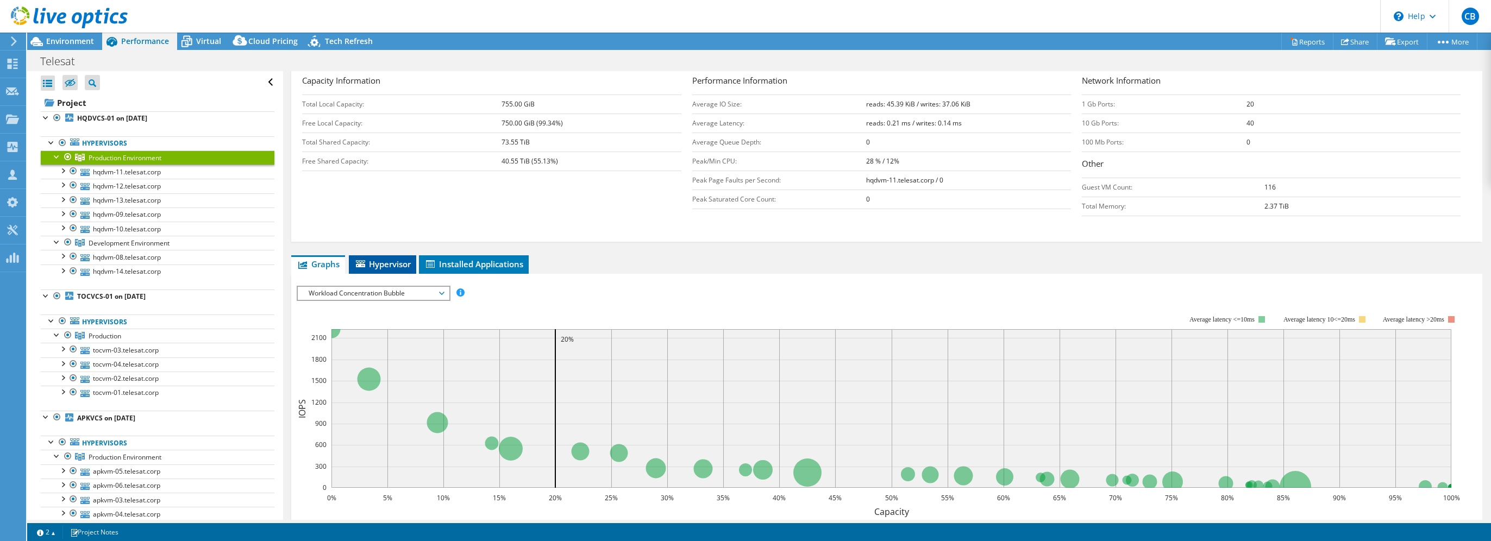
click at [394, 263] on span "Hypervisor" at bounding box center [382, 264] width 57 height 11
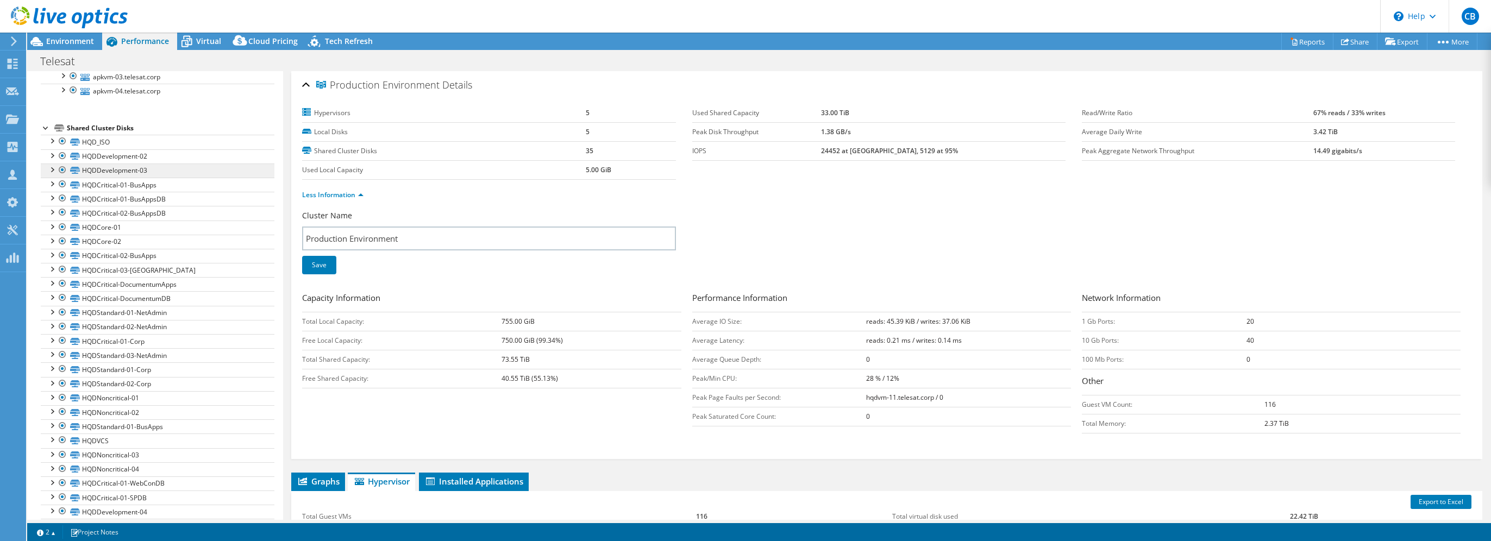
scroll to position [435, 0]
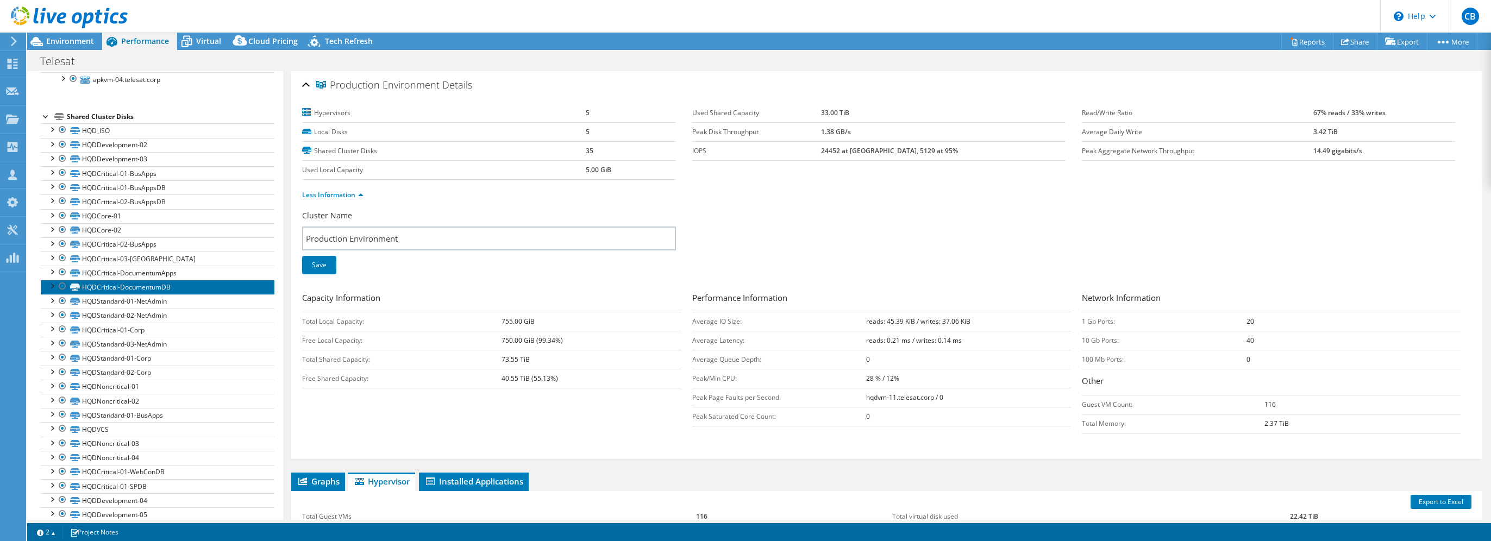
click at [173, 284] on link "HQDCritical-DocumentumDB" at bounding box center [158, 287] width 234 height 14
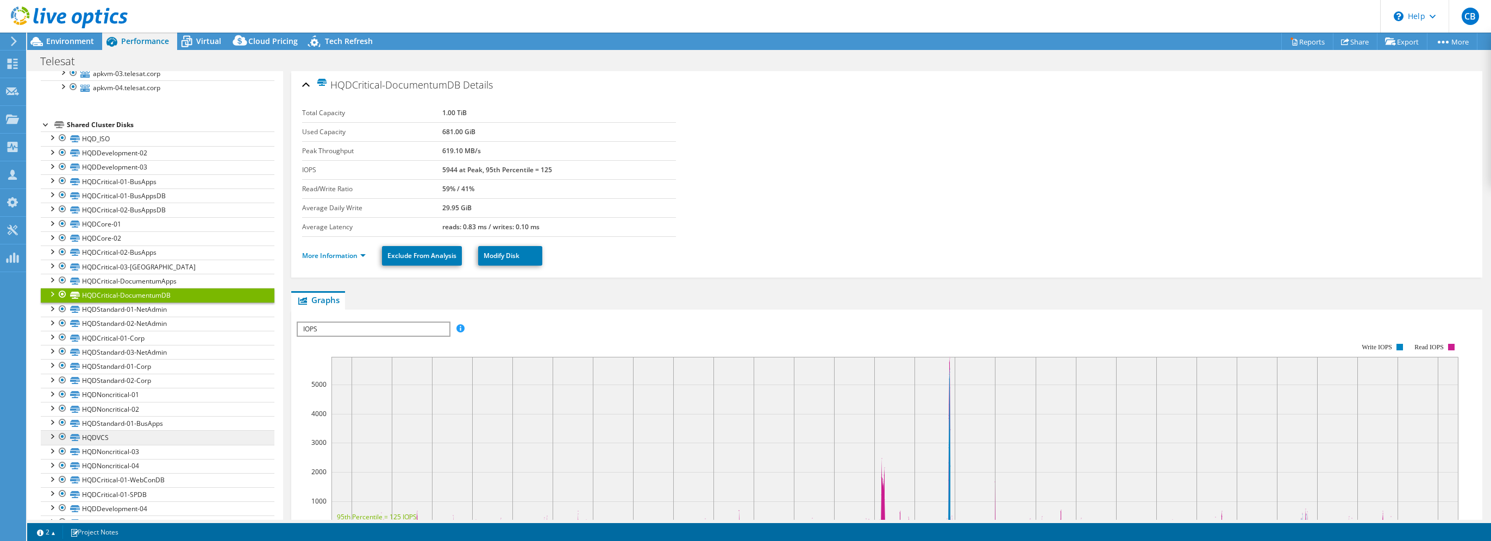
scroll to position [380, 0]
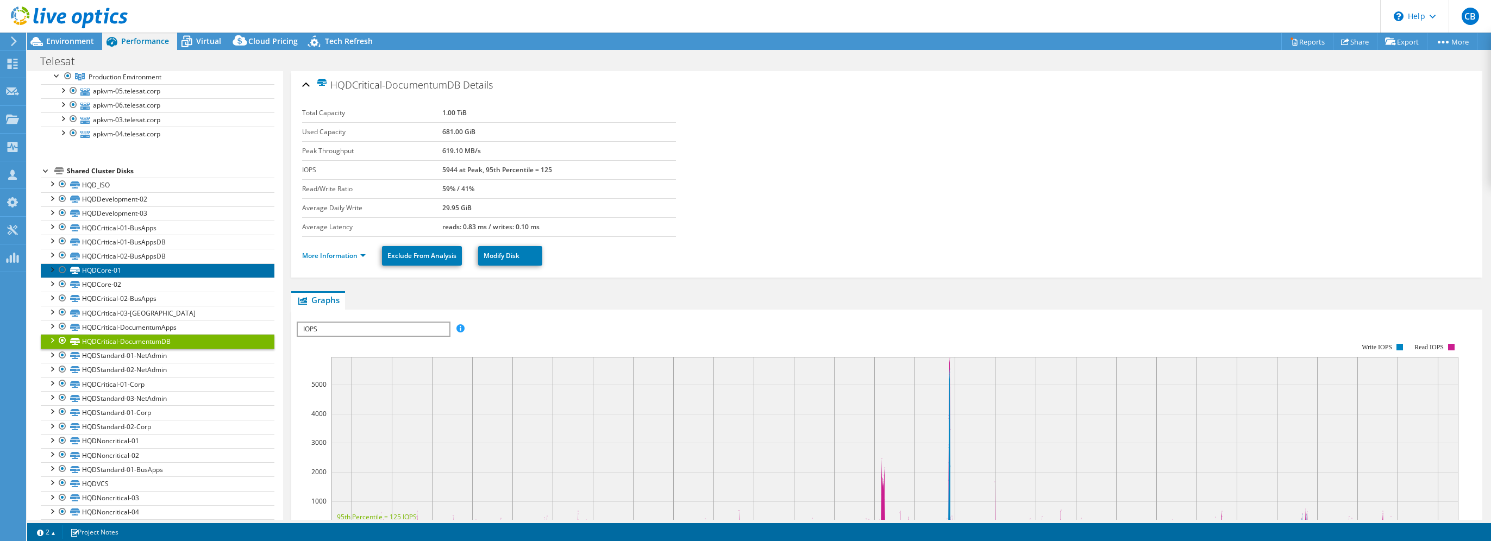
click at [171, 267] on link "HQDCore-01" at bounding box center [158, 271] width 234 height 14
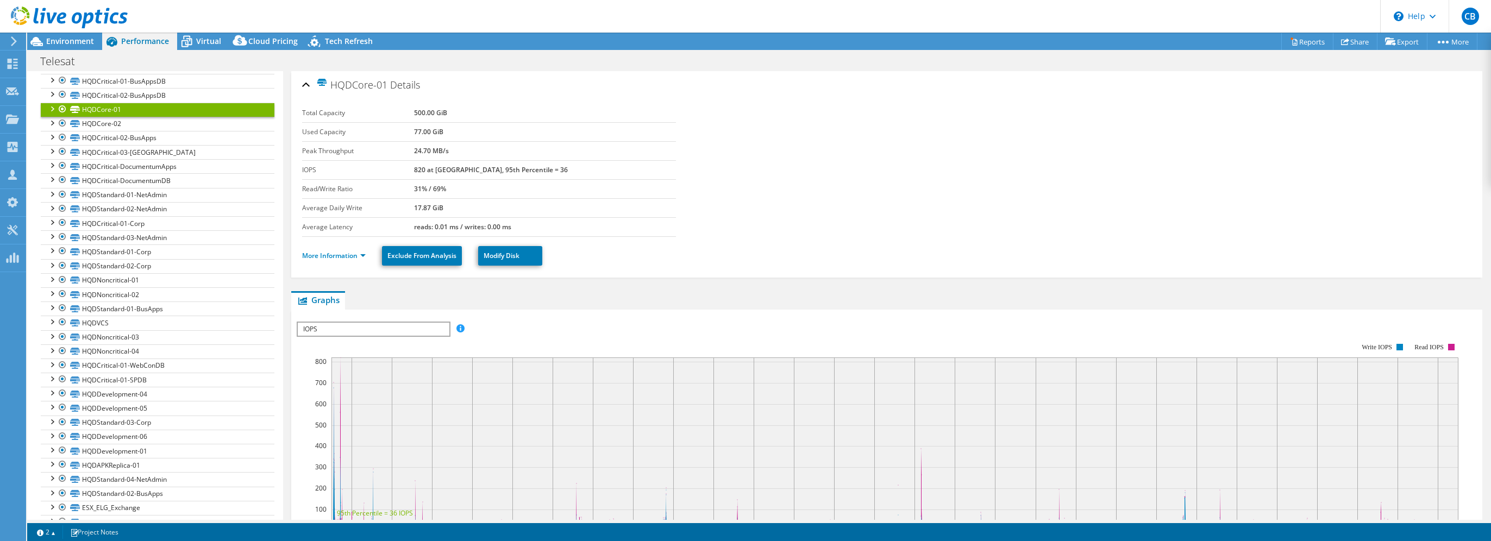
scroll to position [598, 0]
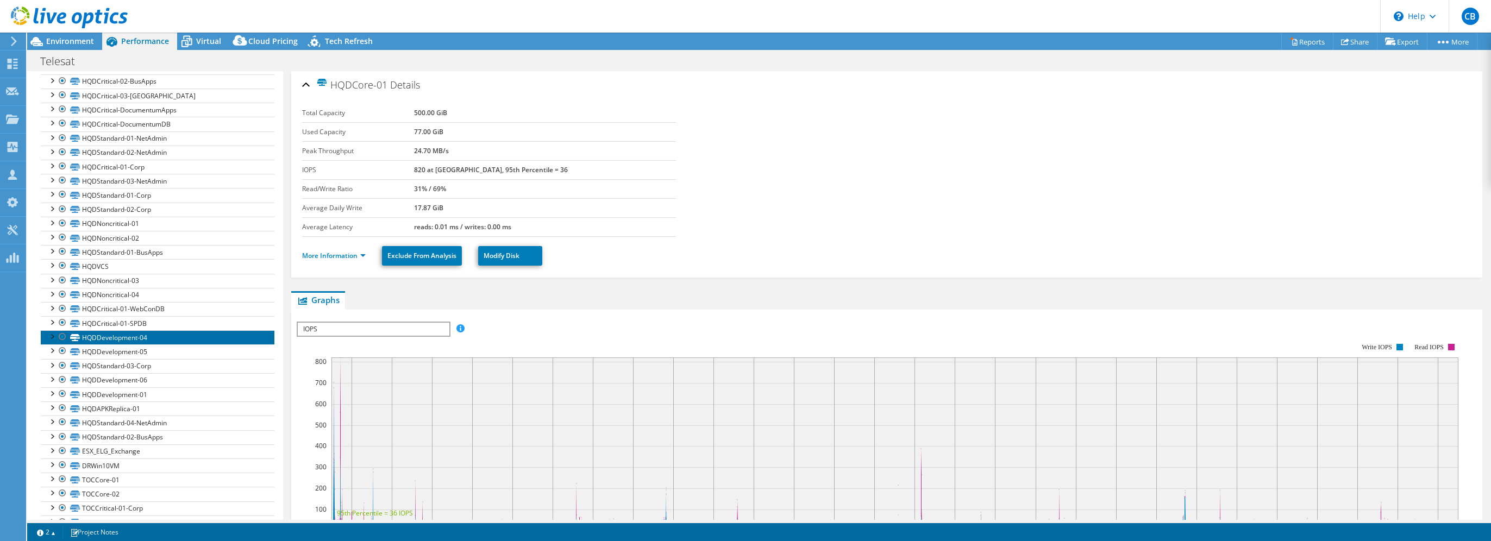
click at [157, 330] on link "HQDDevelopment-04" at bounding box center [158, 337] width 234 height 14
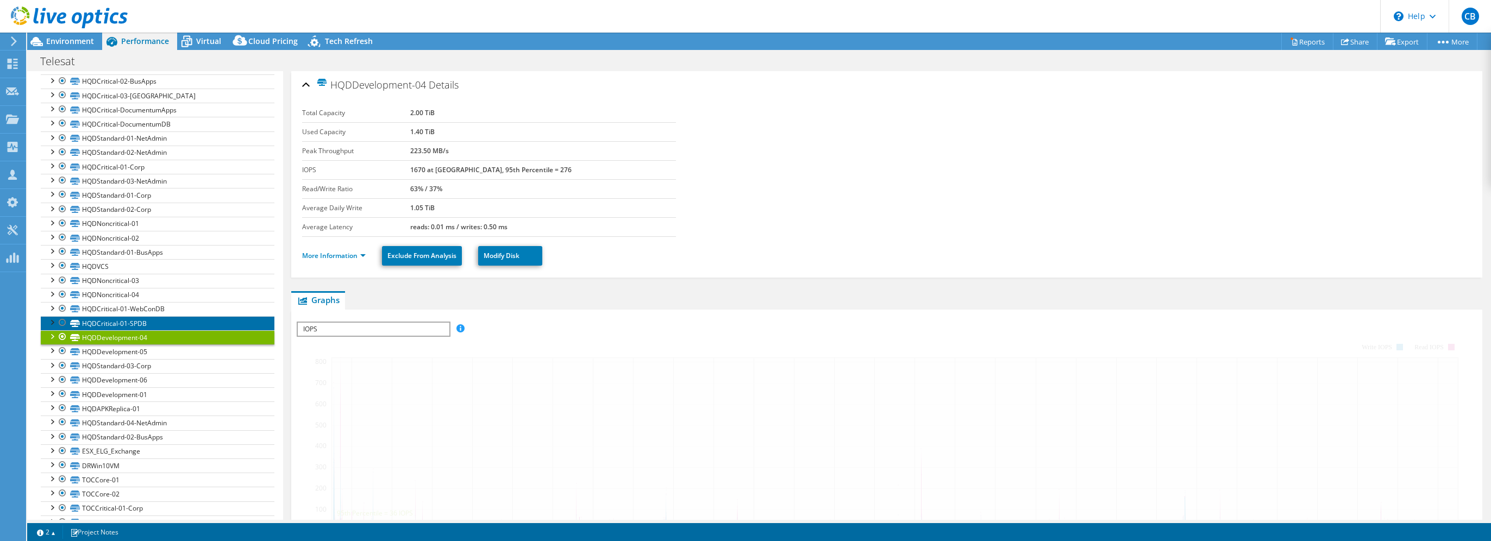
click at [145, 320] on link "HQDCritical-01-SPDB" at bounding box center [158, 323] width 234 height 14
click at [142, 319] on link "HQDCritical-01-SPDB" at bounding box center [158, 323] width 234 height 14
click at [124, 319] on link "HQDCritical-01-SPDB" at bounding box center [158, 323] width 234 height 14
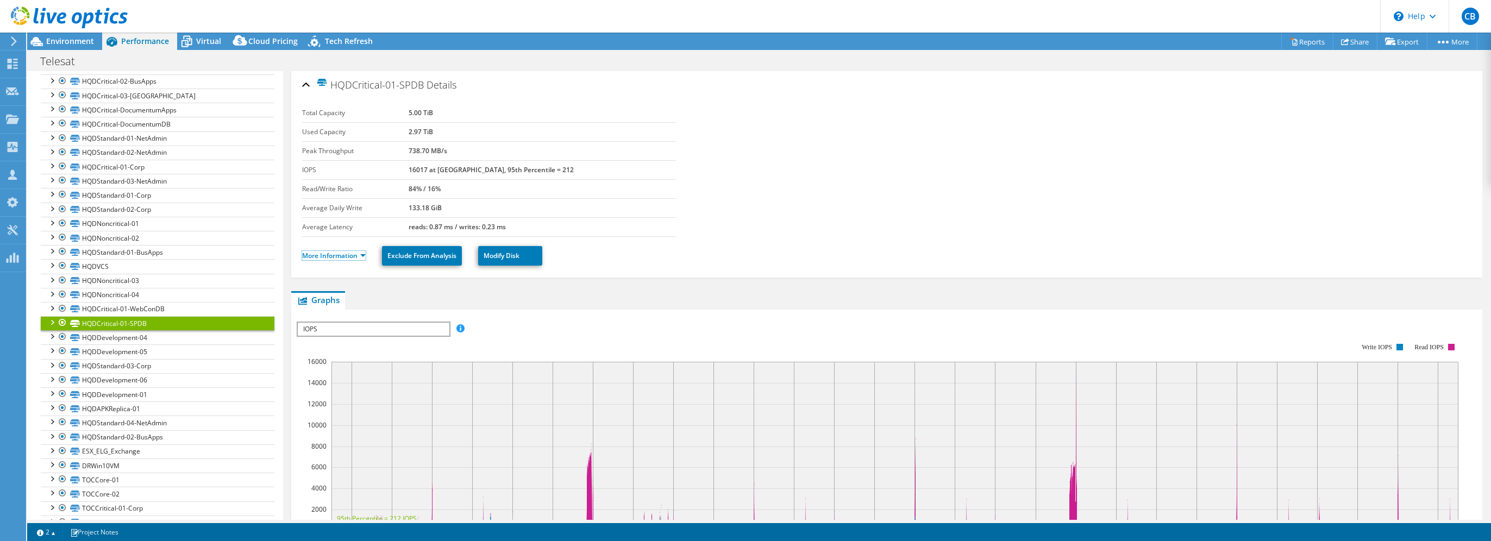
drag, startPoint x: 352, startPoint y: 255, endPoint x: 564, endPoint y: 200, distance: 218.6
click at [352, 255] on link "More Information" at bounding box center [334, 255] width 64 height 9
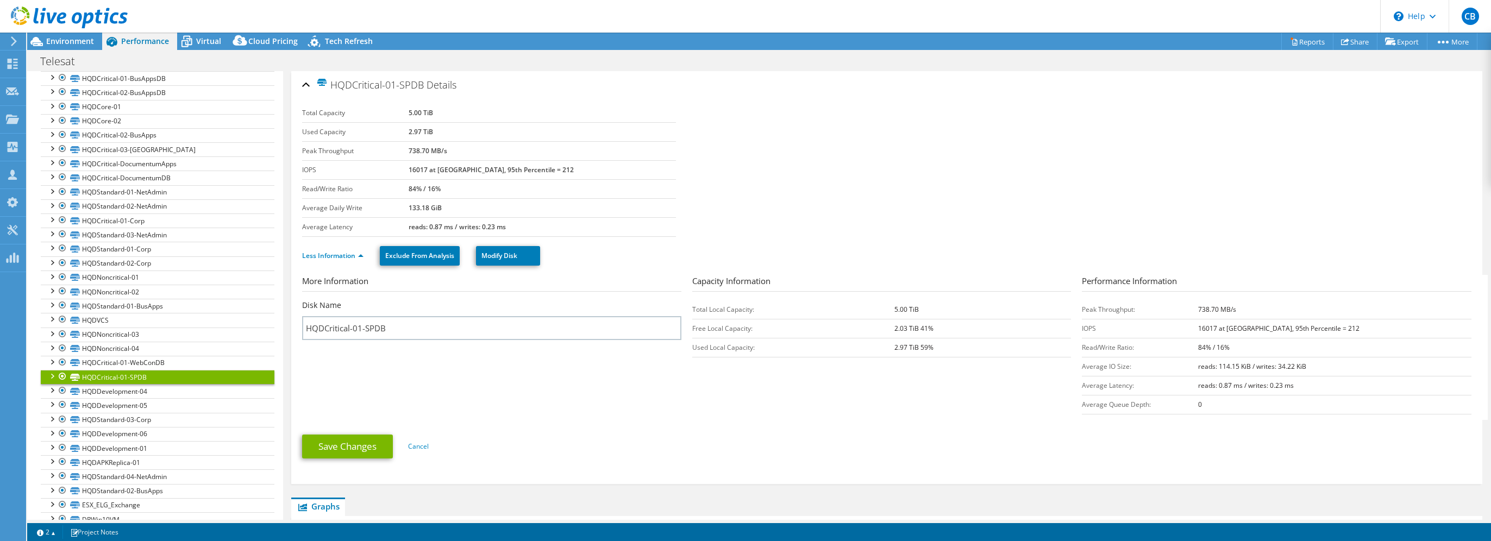
scroll to position [164, 0]
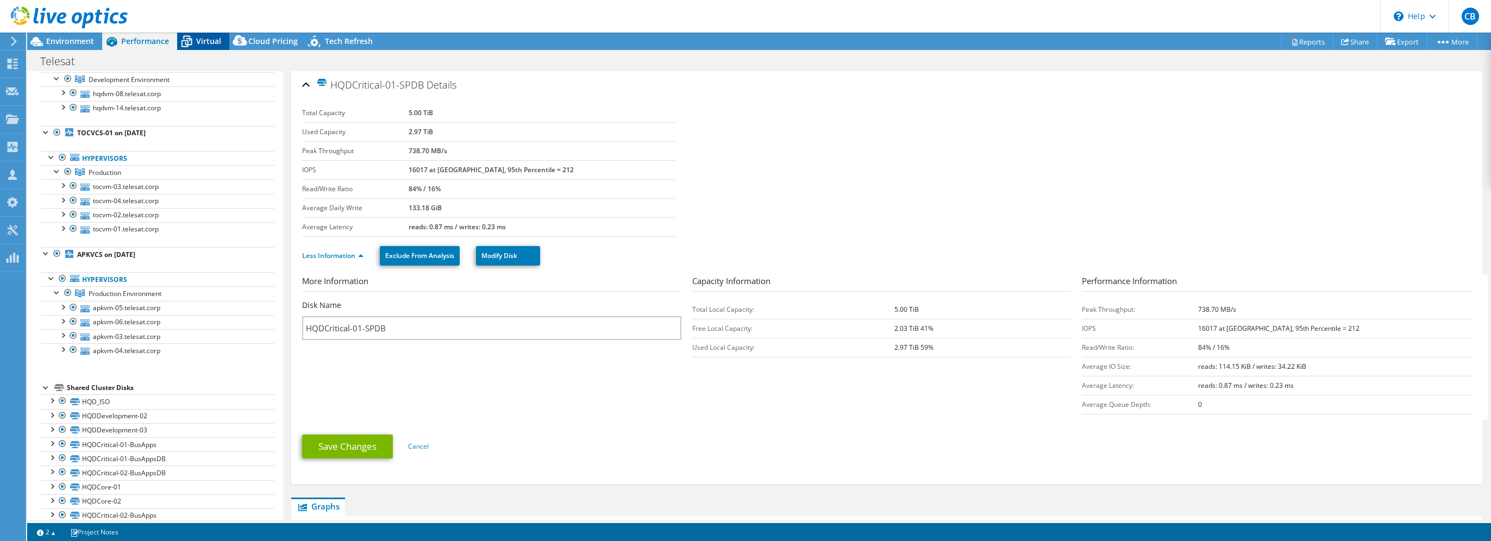
click at [203, 43] on span "Virtual" at bounding box center [208, 41] width 25 height 10
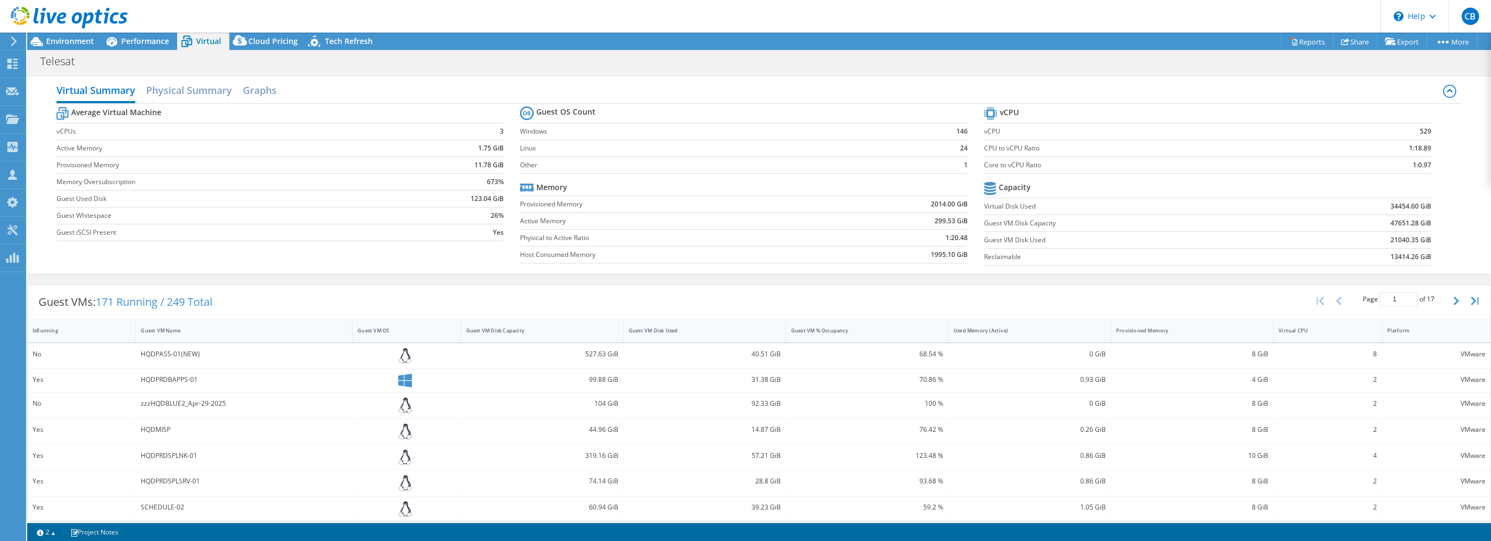
scroll to position [380, 0]
drag, startPoint x: 98, startPoint y: 302, endPoint x: 161, endPoint y: 305, distance: 63.7
click at [161, 305] on span "171 Running / 249 Total" at bounding box center [154, 302] width 117 height 15
drag, startPoint x: 164, startPoint y: 305, endPoint x: 175, endPoint y: 304, distance: 11.4
click at [174, 301] on span "171 Running / 249 Total" at bounding box center [154, 302] width 117 height 15
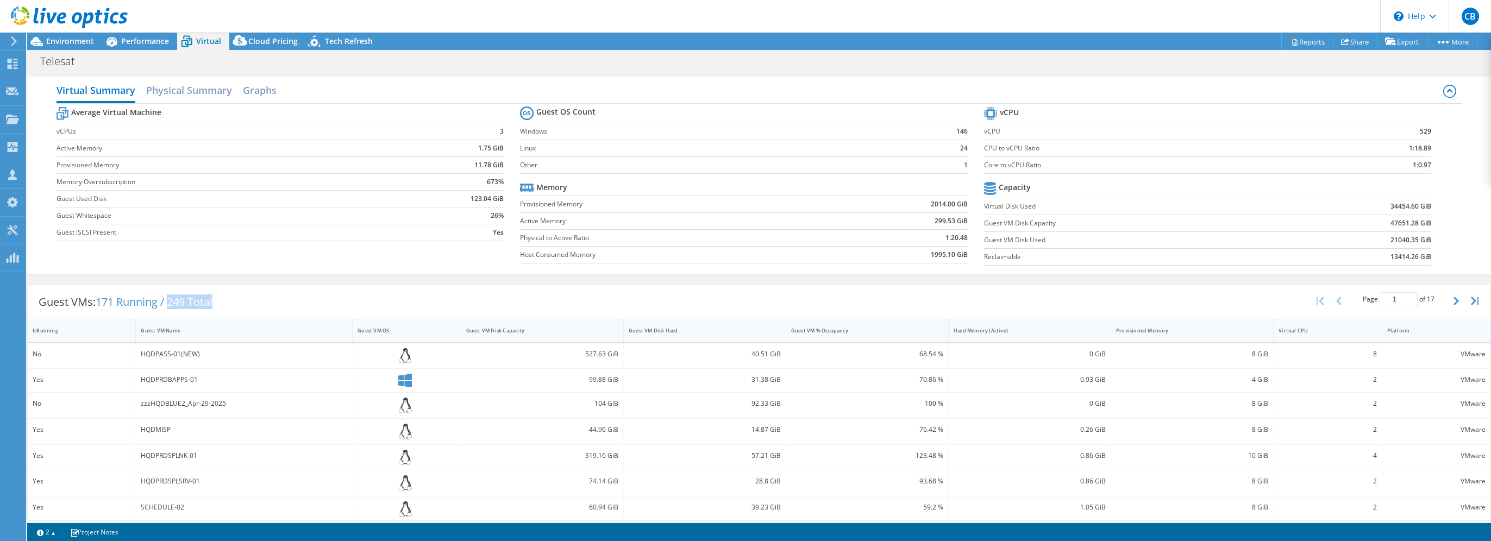
drag, startPoint x: 172, startPoint y: 301, endPoint x: 220, endPoint y: 302, distance: 47.3
click at [220, 302] on div "Guest VMs: 171 Running / 249 Total" at bounding box center [126, 302] width 196 height 34
click at [202, 93] on h2 "Physical Summary" at bounding box center [189, 91] width 86 height 24
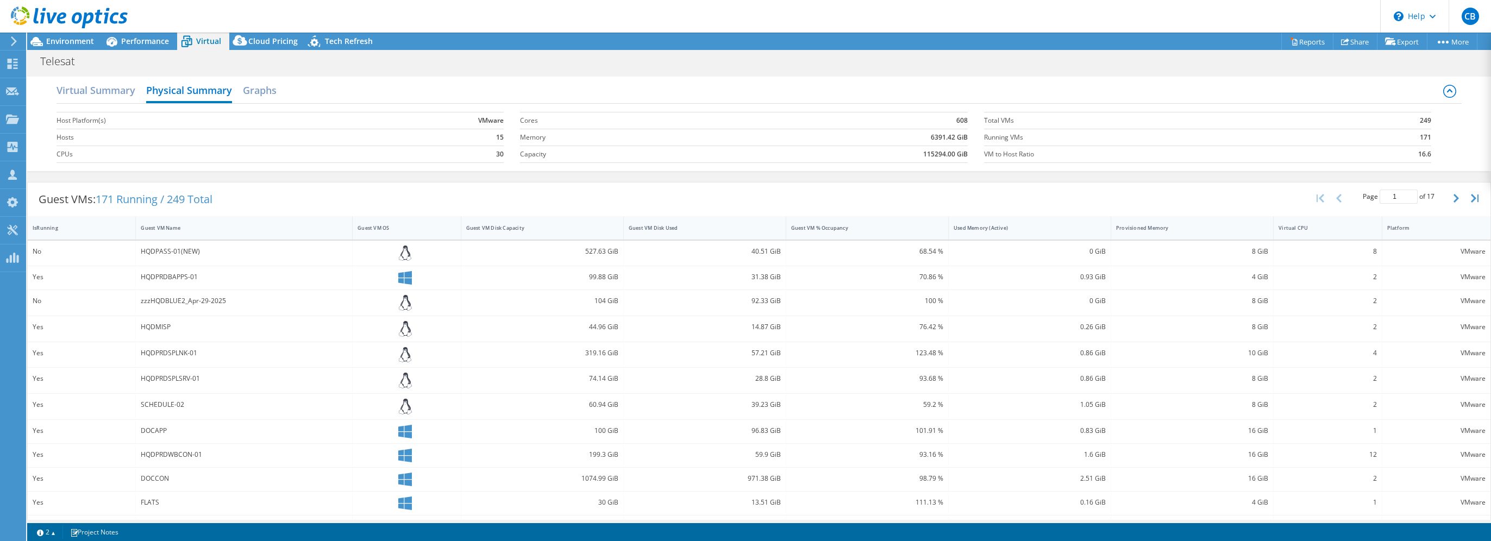
drag, startPoint x: 354, startPoint y: 39, endPoint x: 470, endPoint y: 104, distance: 132.4
click at [354, 39] on span "Tech Refresh" at bounding box center [349, 41] width 48 height 10
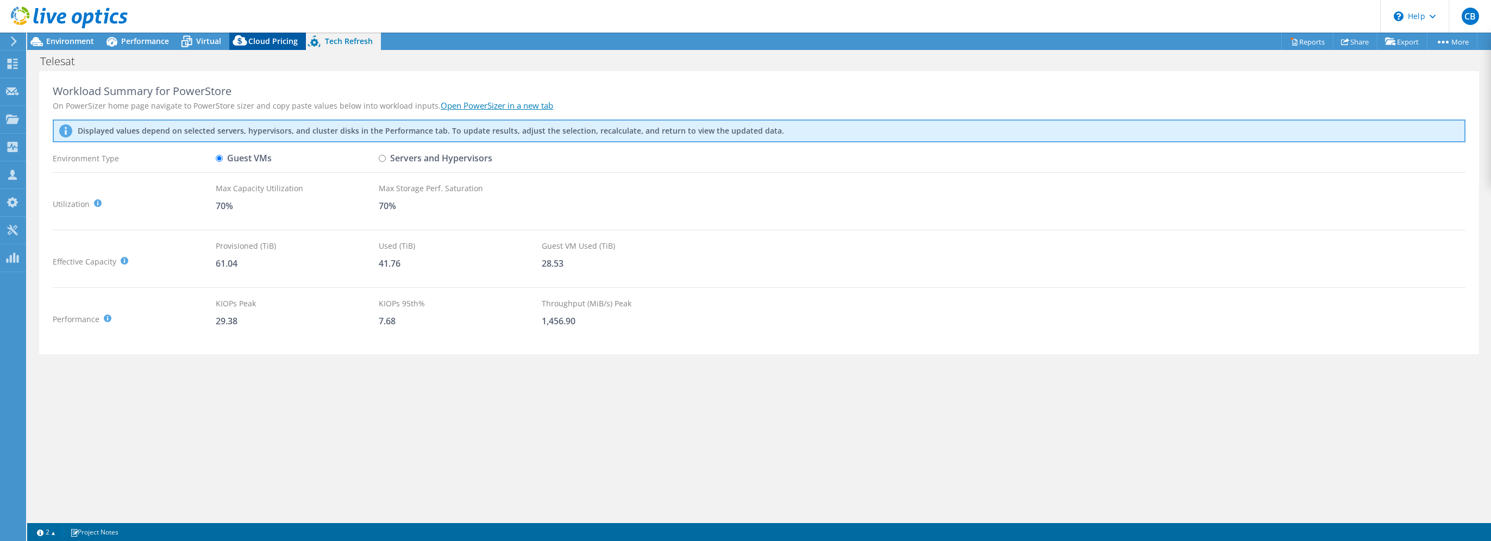
drag, startPoint x: 270, startPoint y: 41, endPoint x: 264, endPoint y: 49, distance: 9.7
click at [270, 41] on span "Cloud Pricing" at bounding box center [272, 41] width 49 height 10
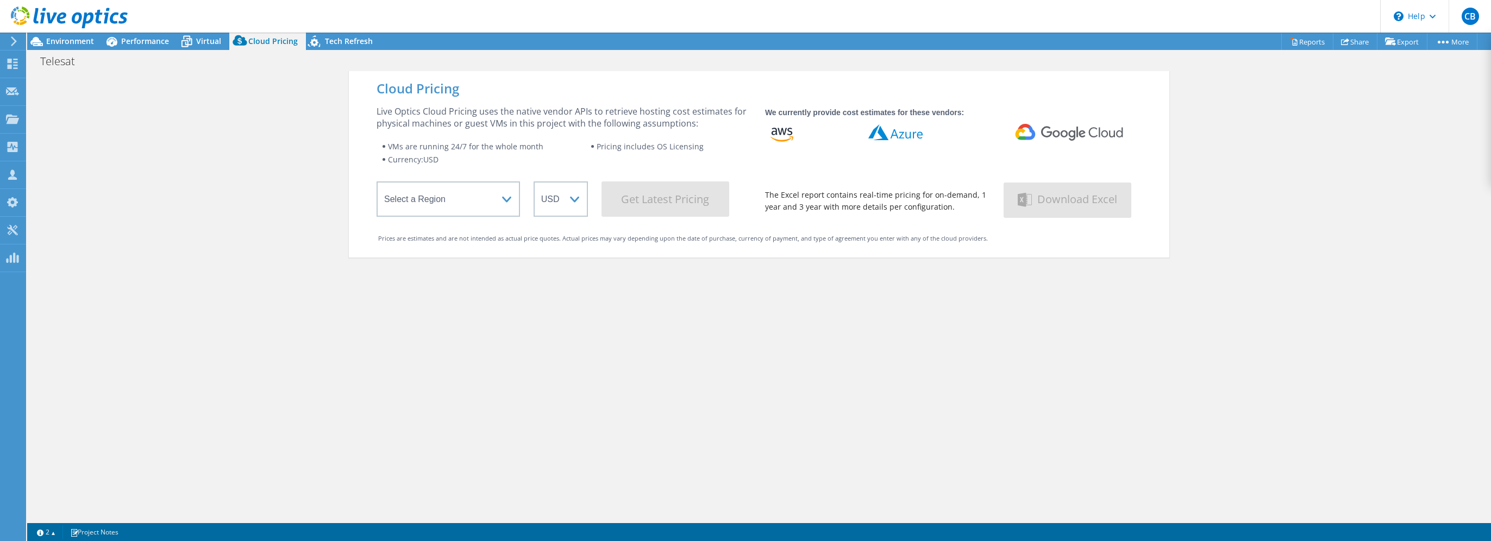
drag, startPoint x: 121, startPoint y: 42, endPoint x: 115, endPoint y: 51, distance: 10.3
click at [121, 42] on icon at bounding box center [111, 41] width 19 height 19
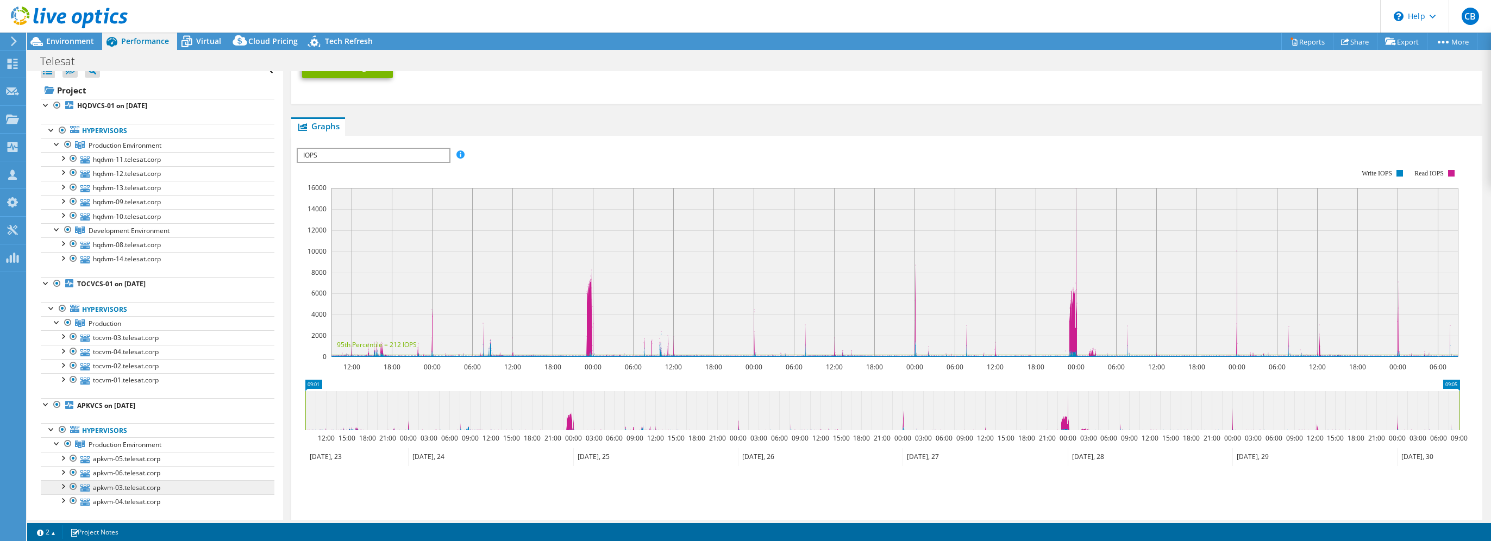
scroll to position [0, 0]
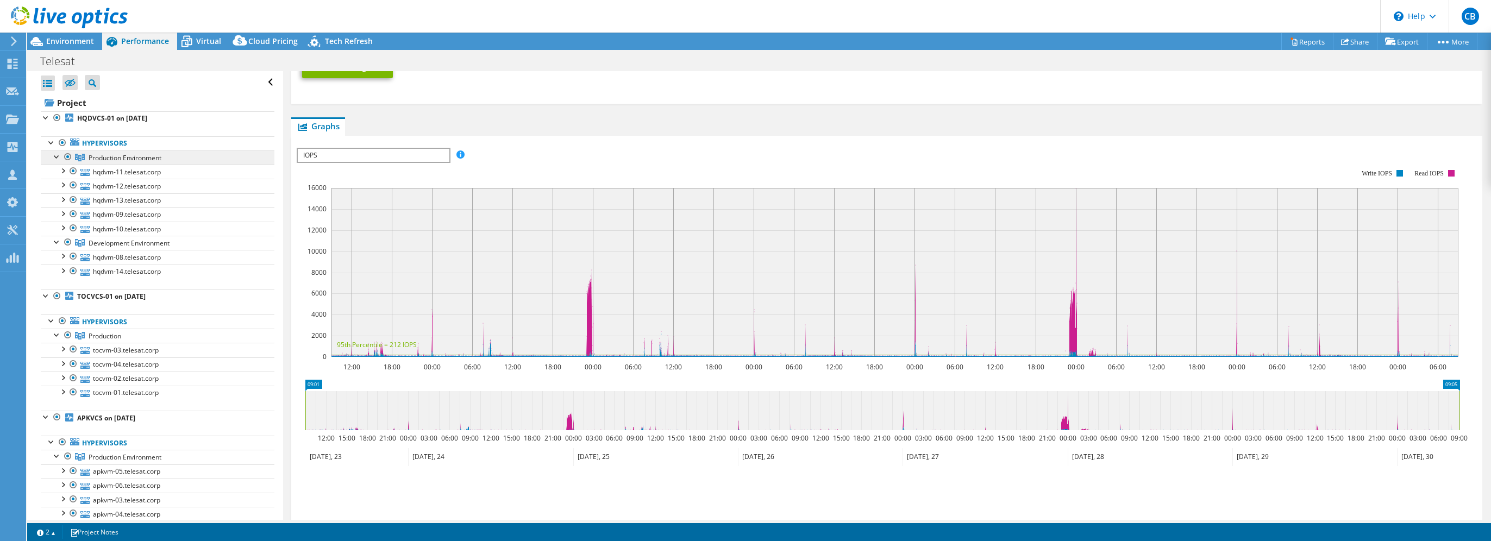
click at [139, 157] on span "Production Environment" at bounding box center [125, 157] width 73 height 9
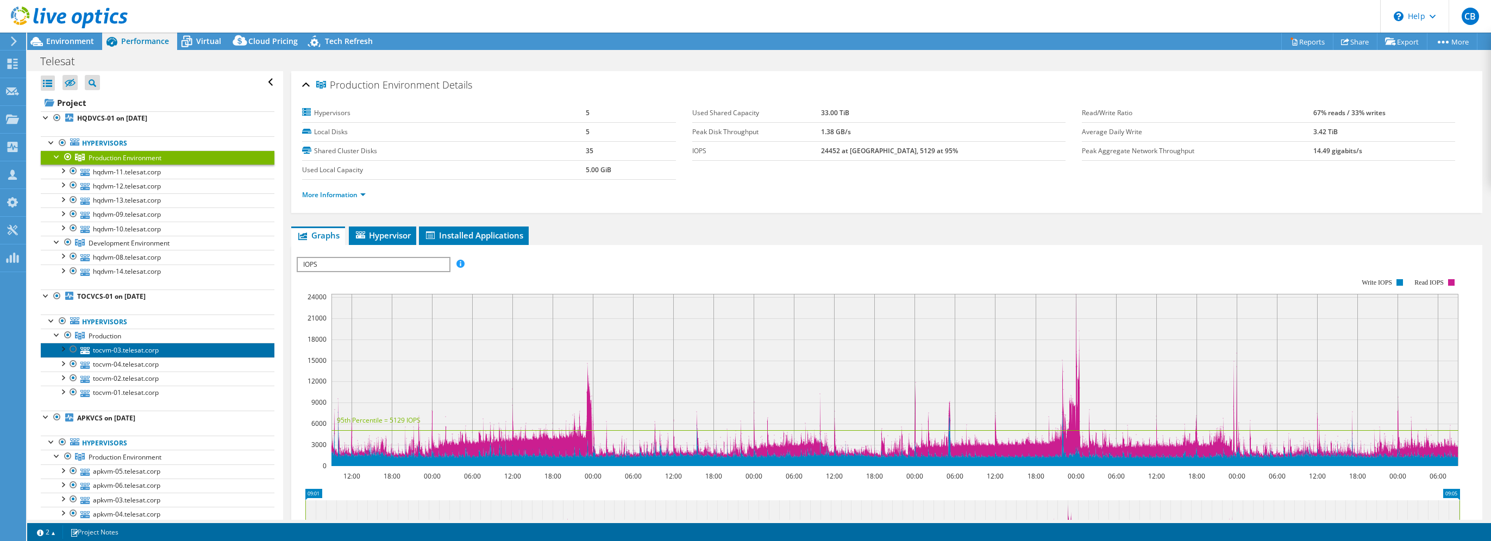
click at [150, 346] on link "tocvm-03.telesat.corp" at bounding box center [158, 350] width 234 height 14
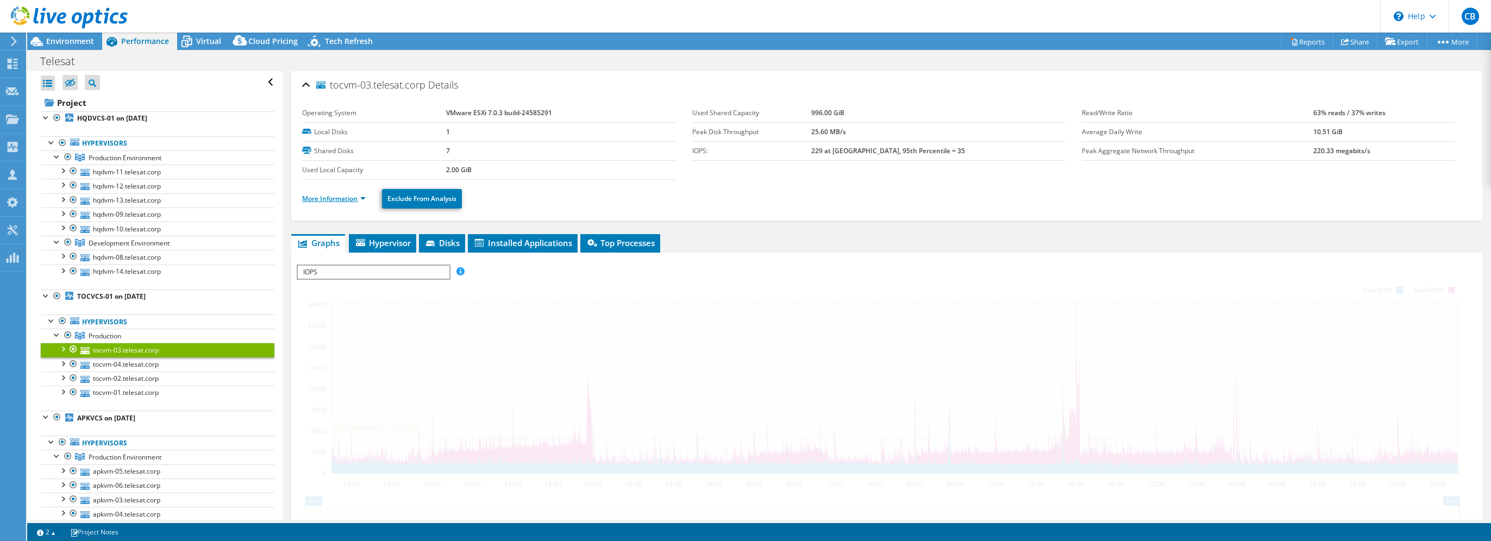
click at [343, 198] on link "More Information" at bounding box center [334, 198] width 64 height 9
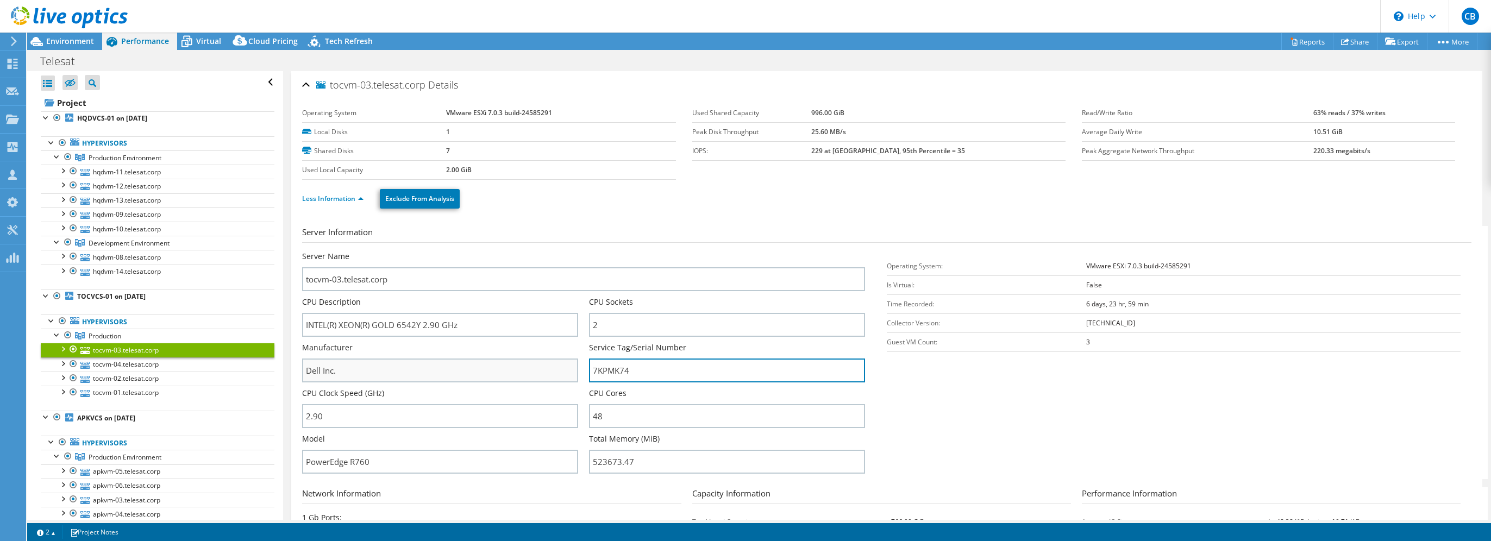
drag, startPoint x: 652, startPoint y: 372, endPoint x: 560, endPoint y: 372, distance: 91.3
click at [560, 251] on div "Server Name tocvm-03.telesat.corp CPU Description INTEL(R) XEON(R) GOLD 6542Y 2…" at bounding box center [589, 251] width 574 height 0
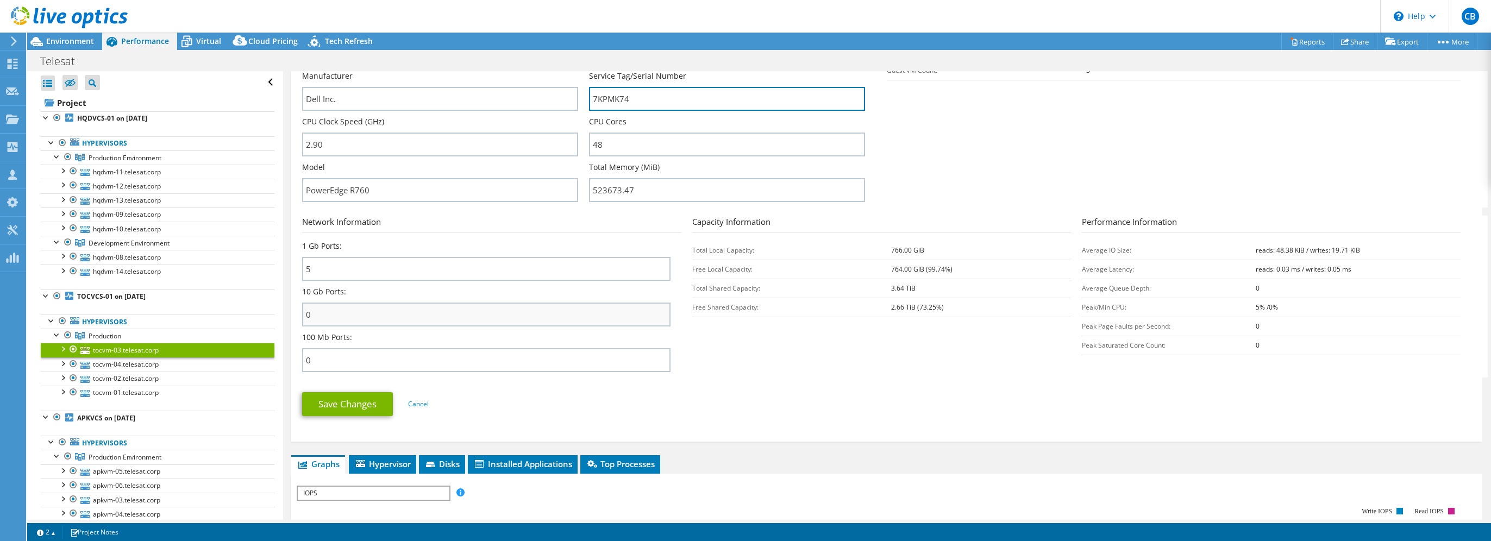
scroll to position [217, 0]
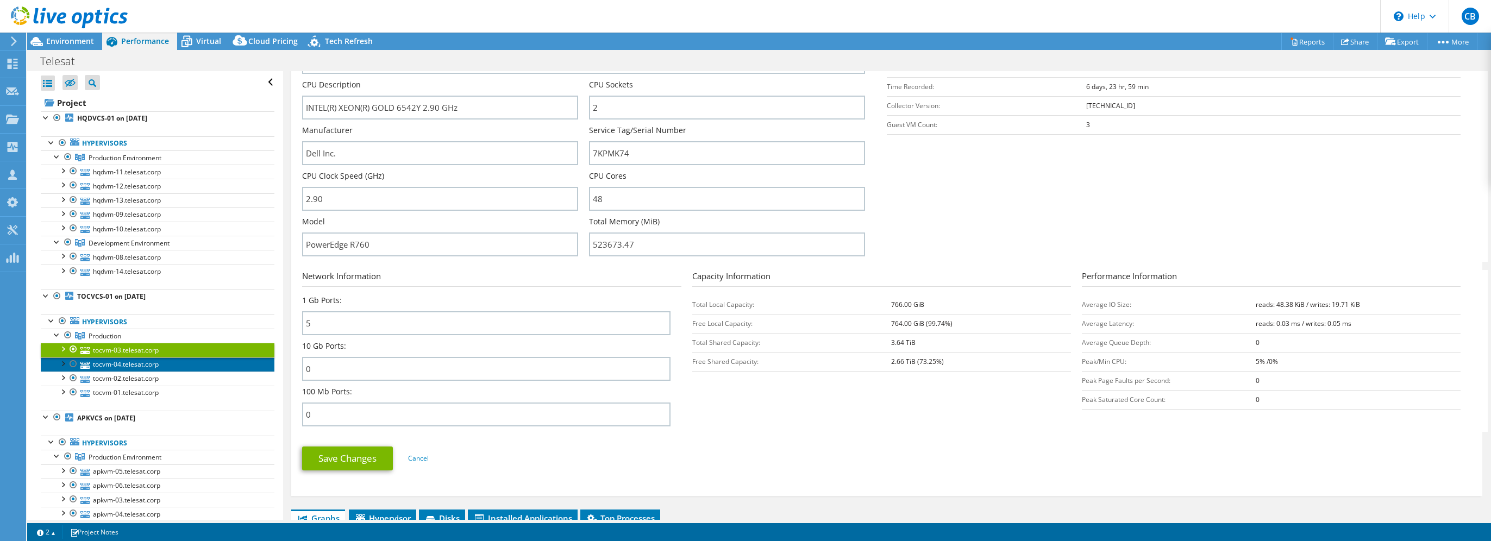
click at [185, 367] on link "tocvm-04.telesat.corp" at bounding box center [158, 365] width 234 height 14
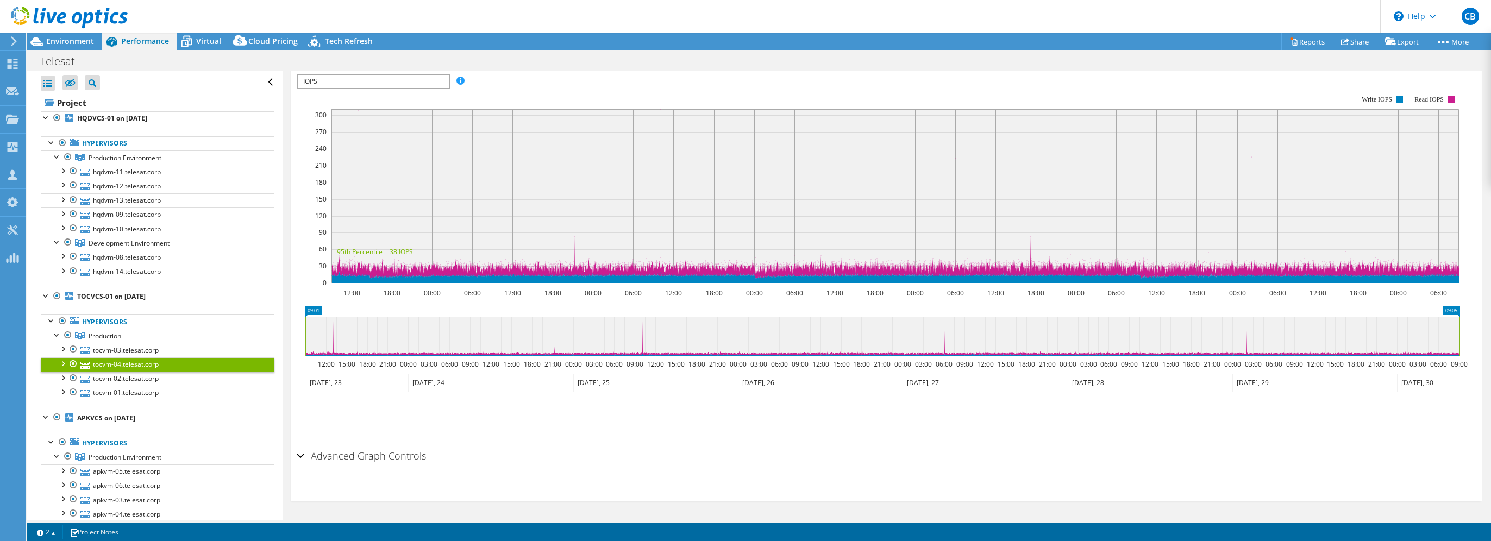
scroll to position [0, 0]
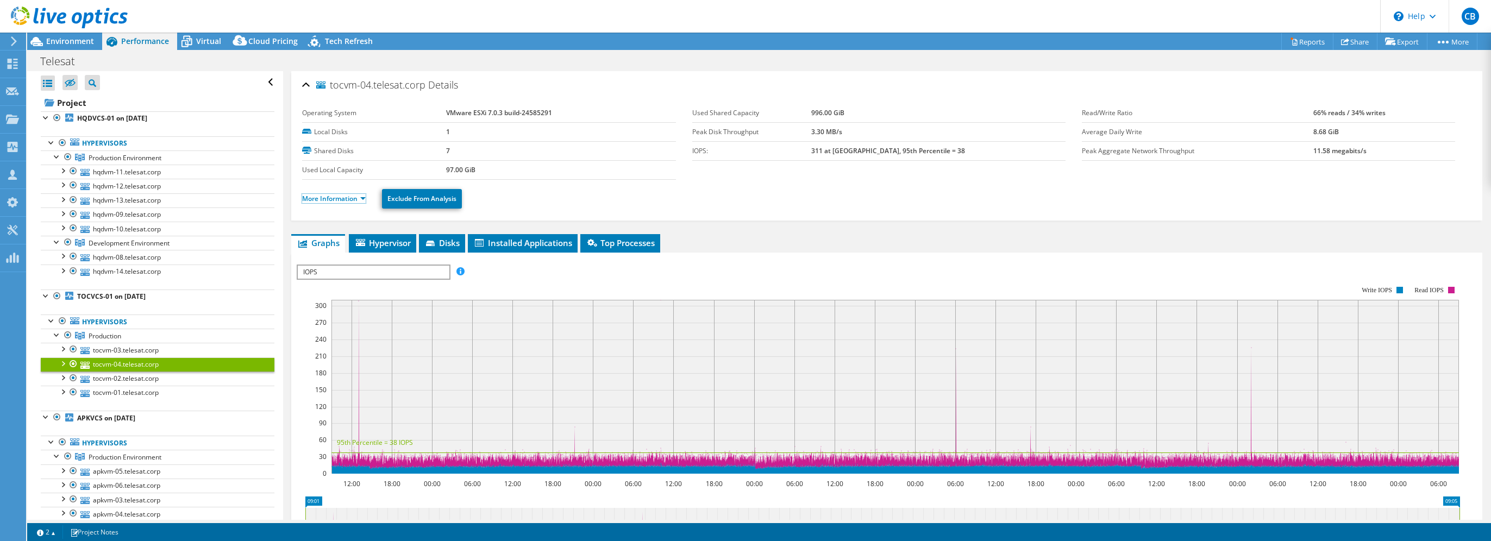
drag, startPoint x: 335, startPoint y: 195, endPoint x: 643, endPoint y: 267, distance: 315.9
click at [335, 195] on link "More Information" at bounding box center [334, 198] width 64 height 9
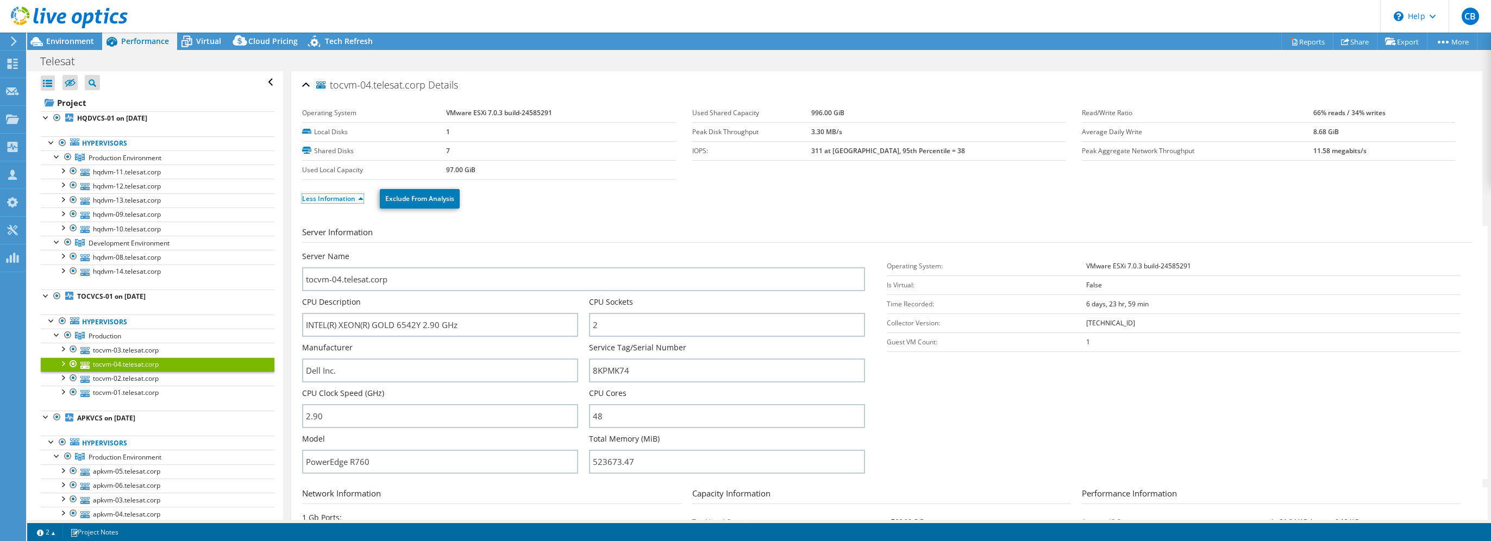
scroll to position [380, 0]
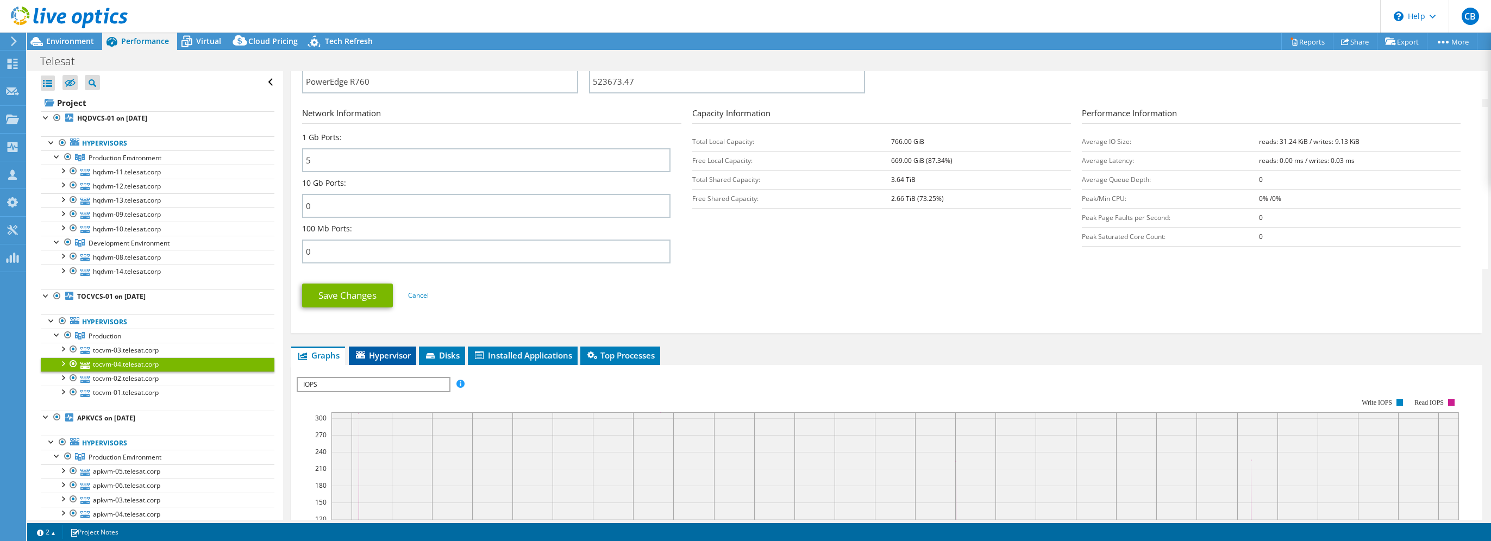
click at [384, 353] on span "Hypervisor" at bounding box center [382, 355] width 57 height 11
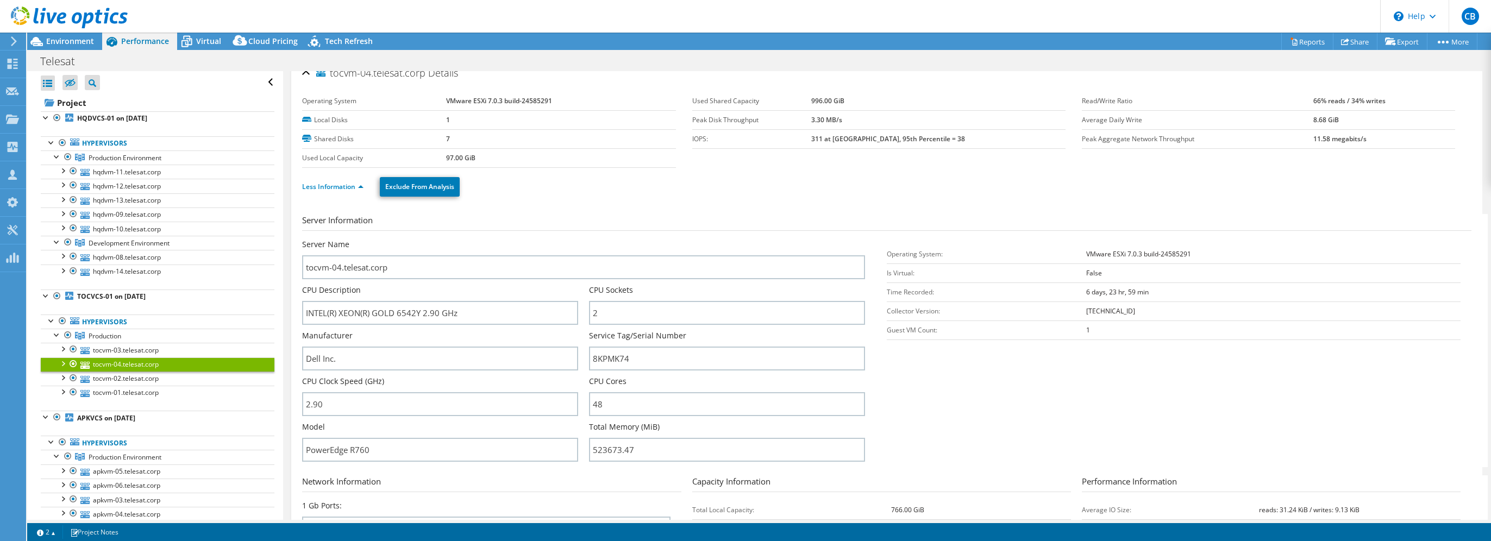
scroll to position [4, 0]
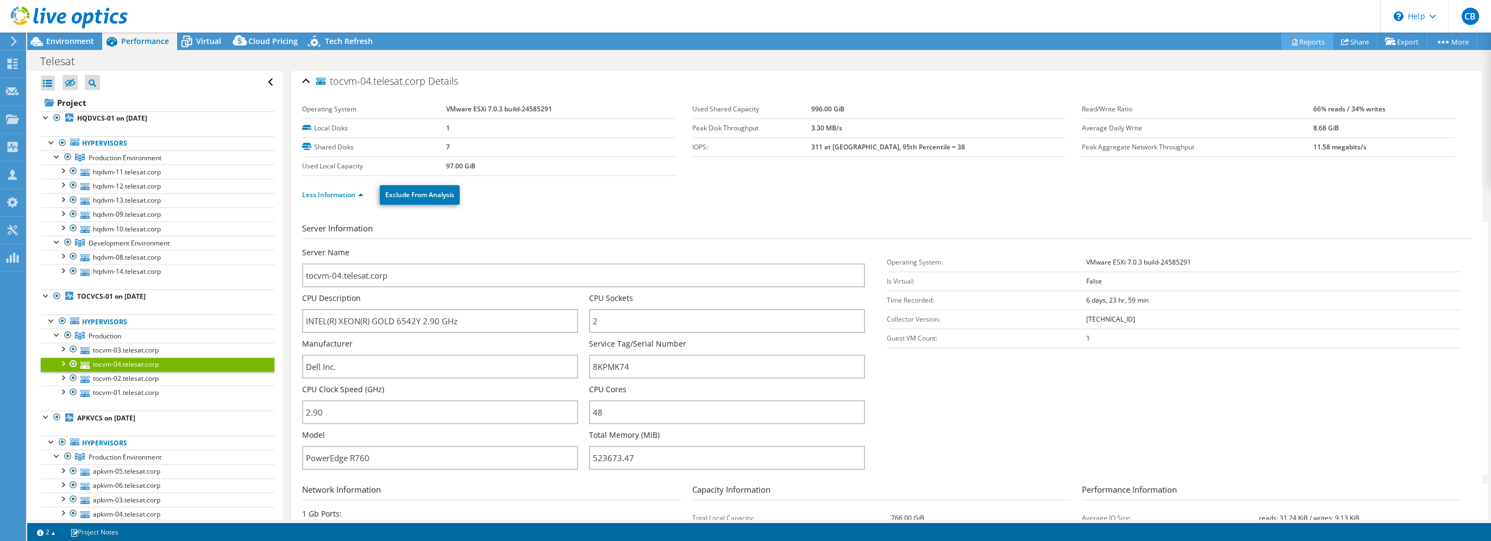
click at [1304, 37] on link "Reports" at bounding box center [1308, 41] width 52 height 17
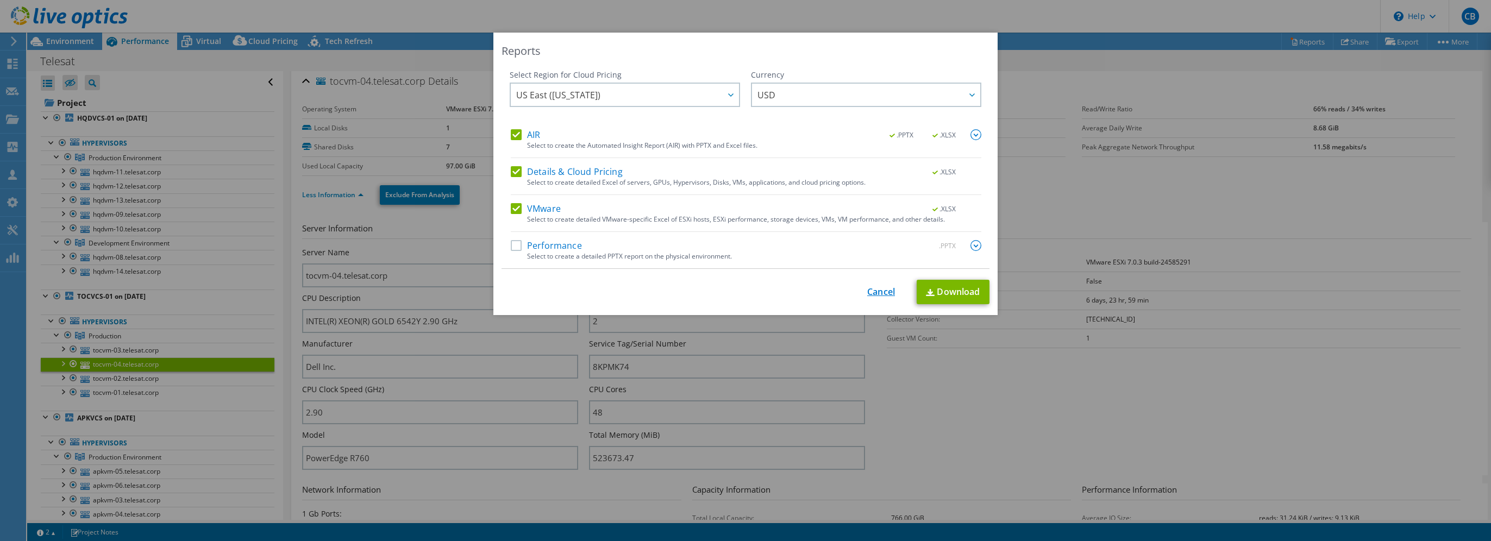
click at [870, 294] on link "Cancel" at bounding box center [881, 292] width 28 height 10
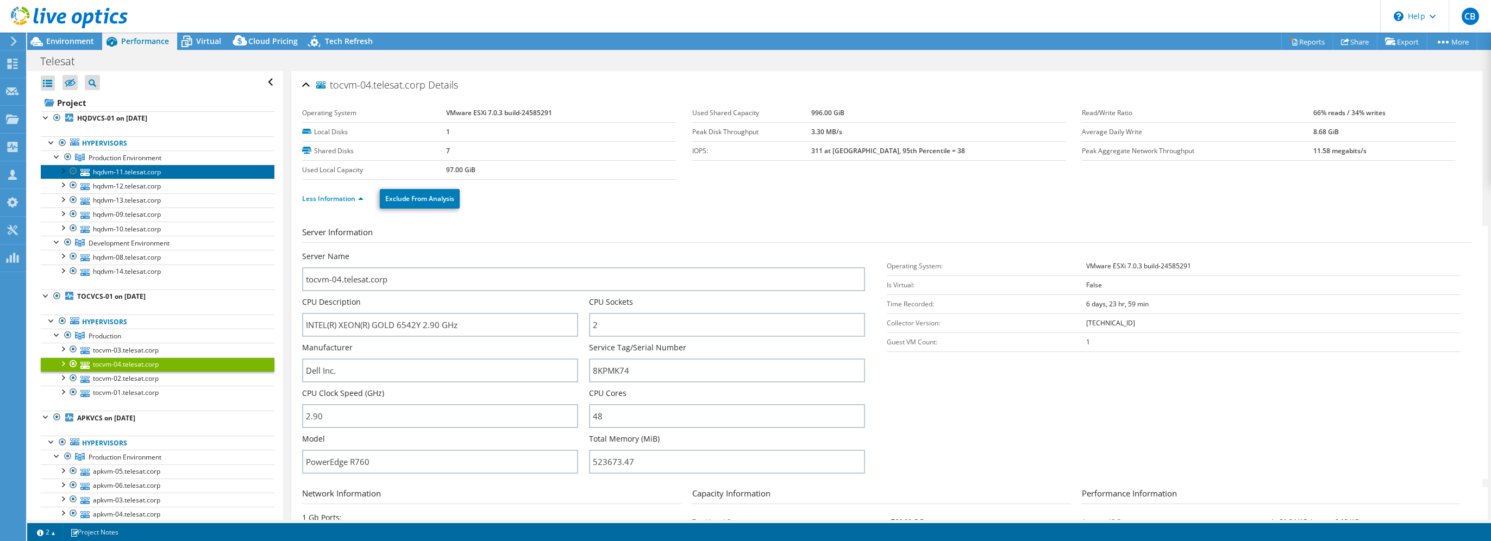
click at [183, 172] on link "hqdvm-11.telesat.corp" at bounding box center [158, 172] width 234 height 14
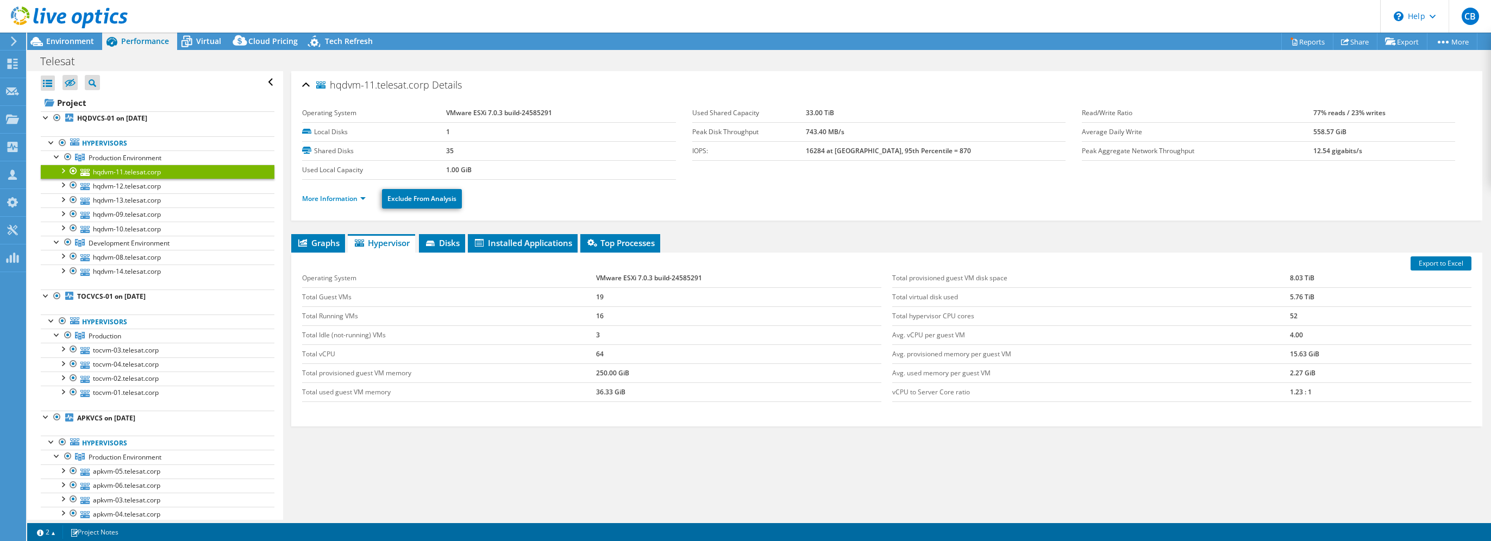
drag, startPoint x: 365, startPoint y: 465, endPoint x: 329, endPoint y: 322, distance: 147.4
click at [365, 465] on div "Graphs Servers Inventory Hypervisor Disks Cluster Disks Installed Applications …" at bounding box center [886, 370] width 1191 height 272
click at [351, 199] on link "More Information" at bounding box center [334, 198] width 64 height 9
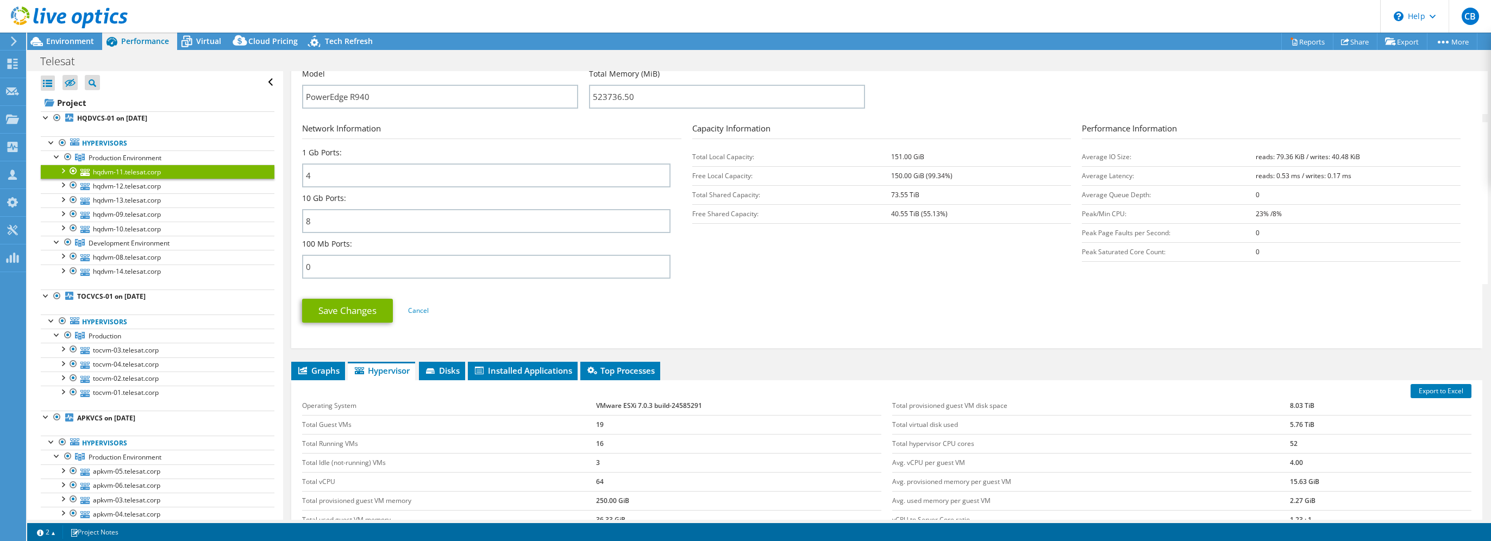
scroll to position [489, 0]
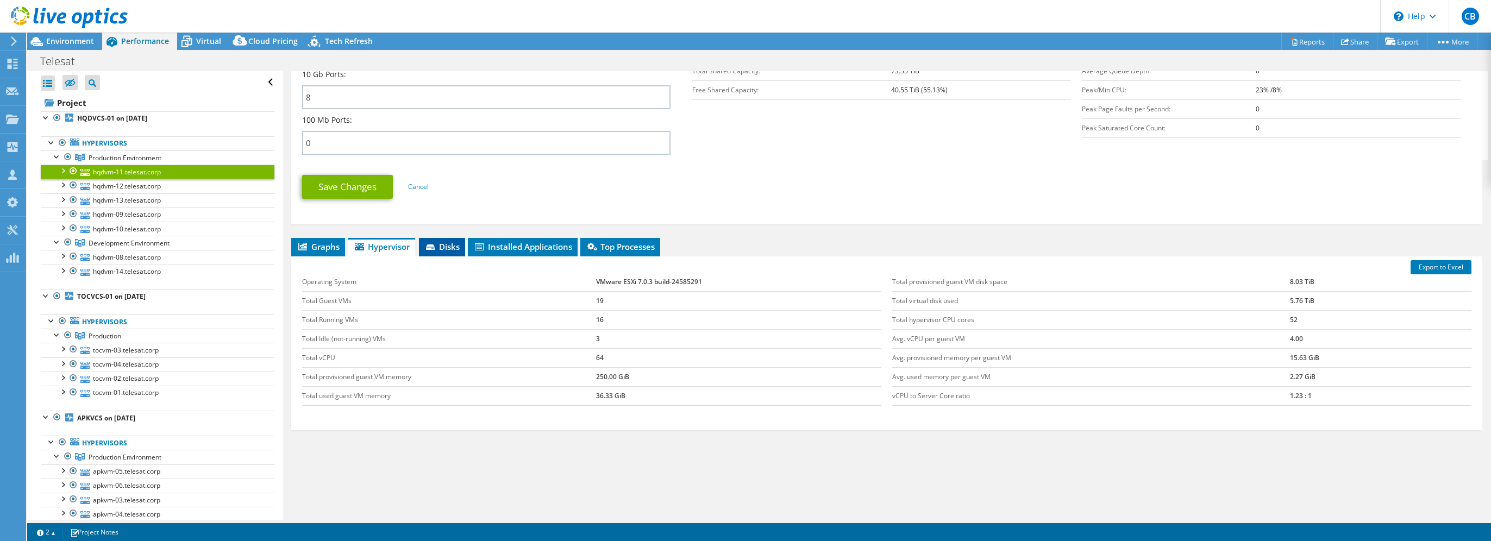
click at [447, 241] on span "Disks" at bounding box center [442, 246] width 35 height 11
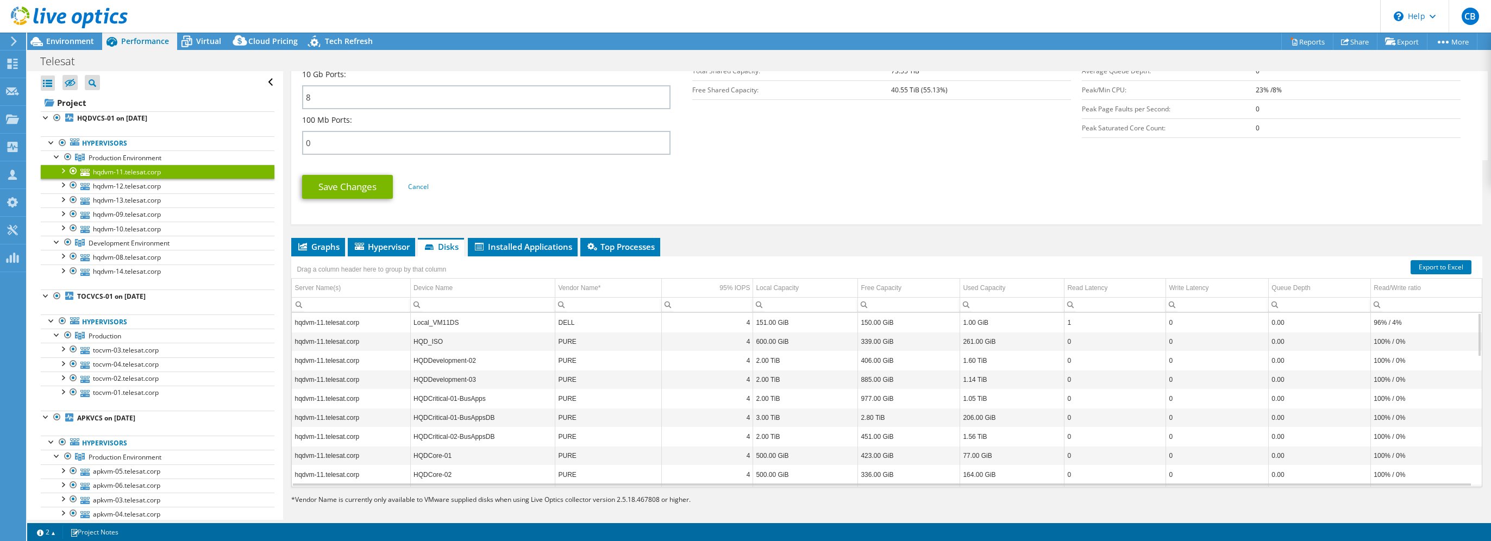
scroll to position [492, 0]
